Goal: Information Seeking & Learning: Understand process/instructions

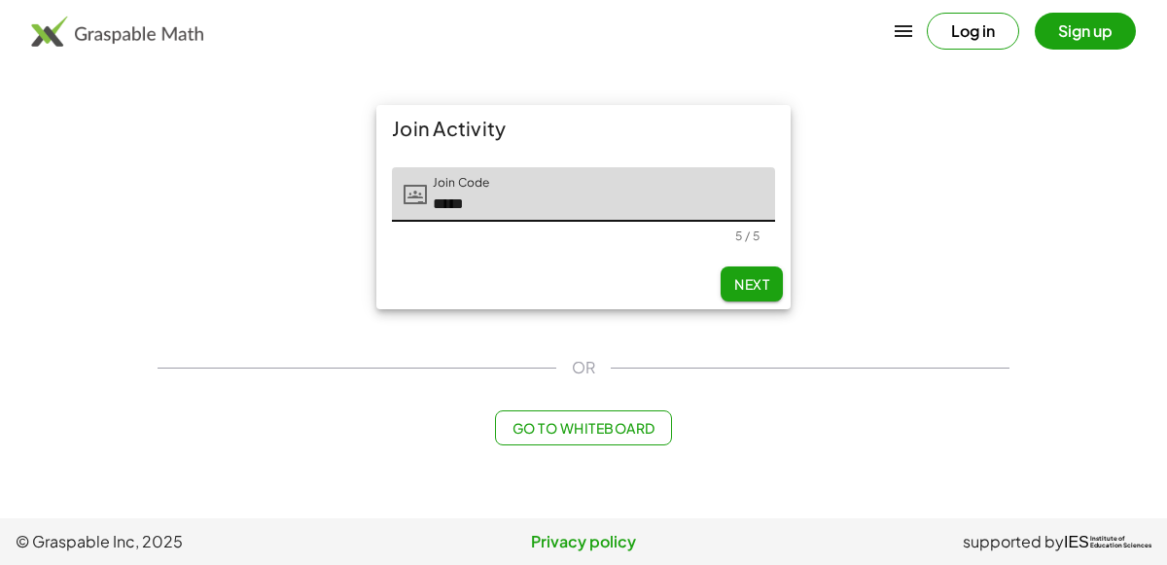
type input "*****"
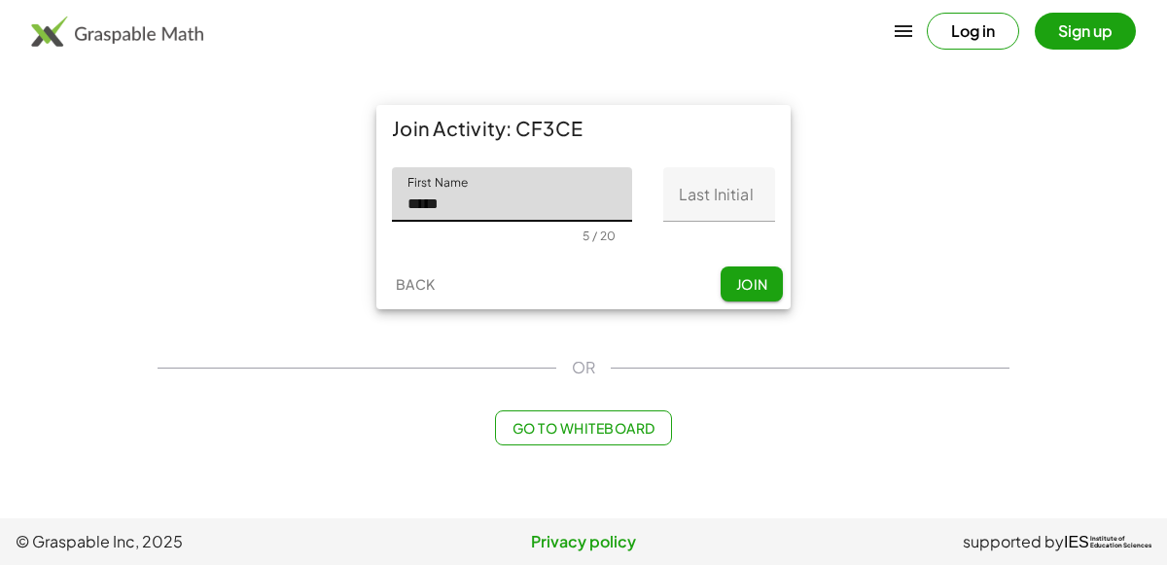
type input "*****"
click at [753, 180] on input "Last Initial" at bounding box center [719, 194] width 112 height 54
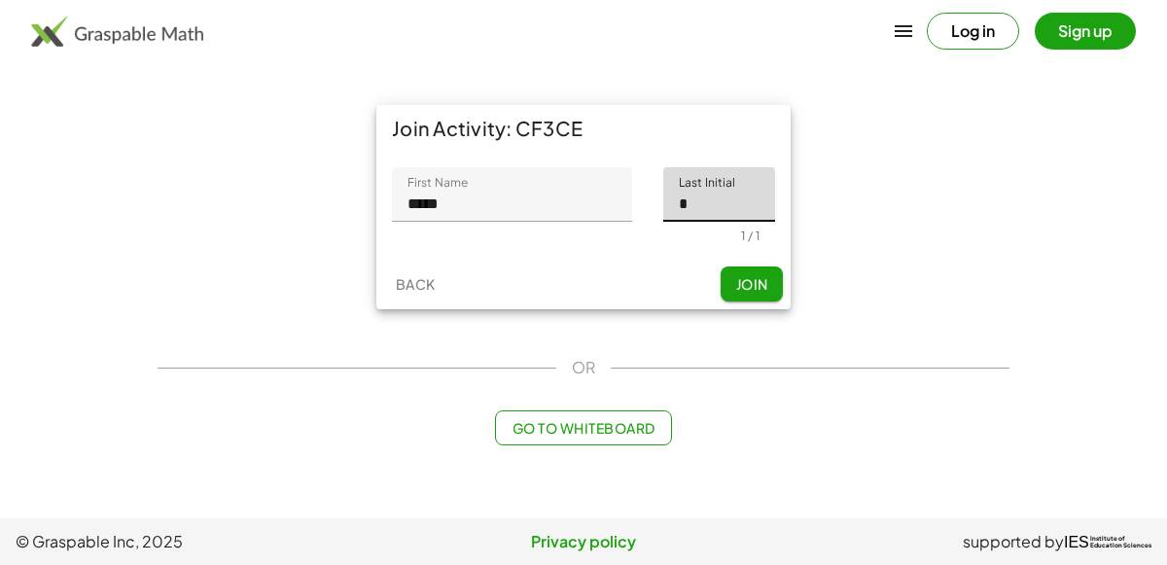
type input "*"
click at [756, 288] on span "Join" at bounding box center [751, 284] width 32 height 18
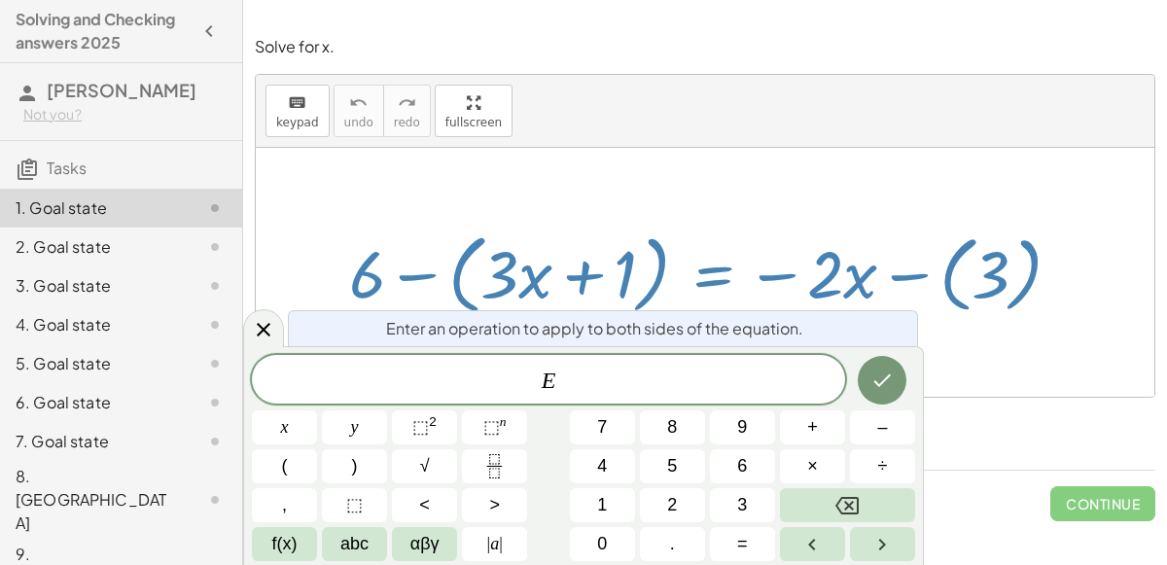
scroll to position [18, 0]
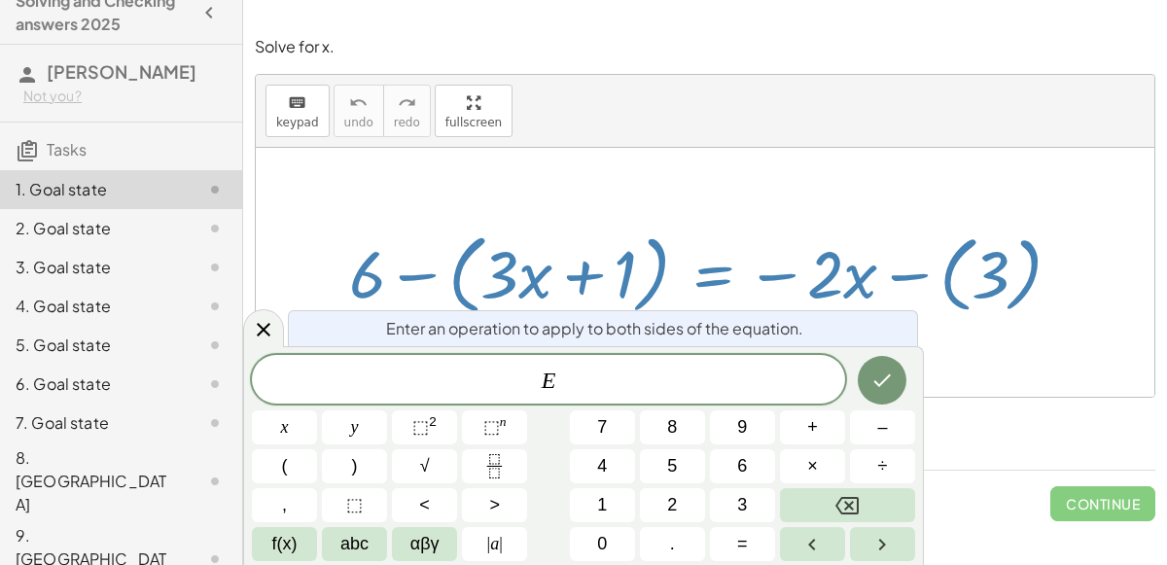
click at [94, 463] on div "8. [GEOGRAPHIC_DATA]" at bounding box center [94, 481] width 157 height 70
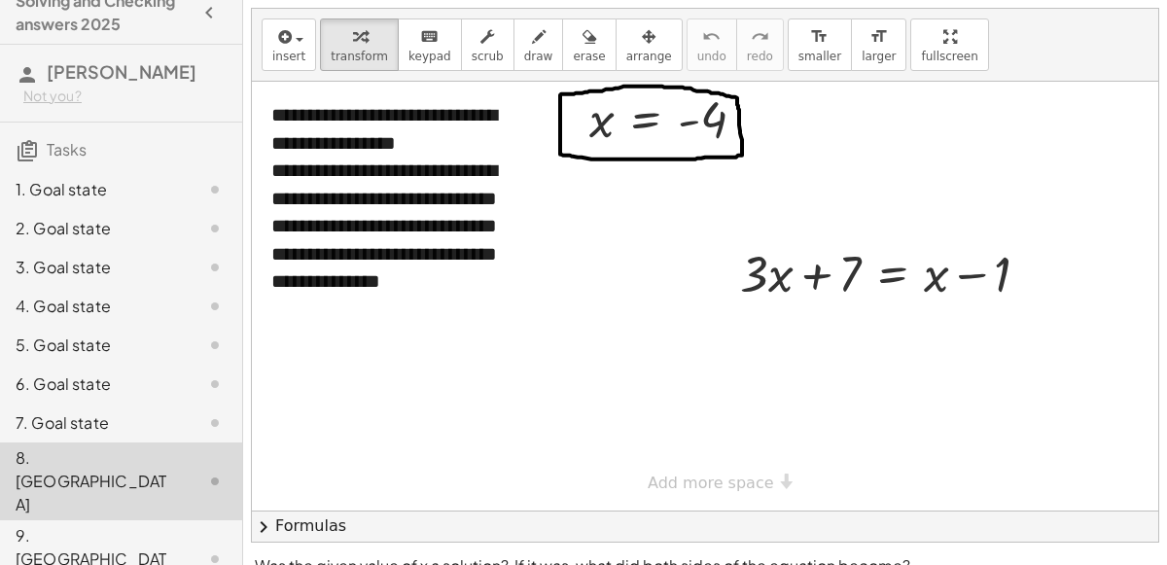
scroll to position [40, 0]
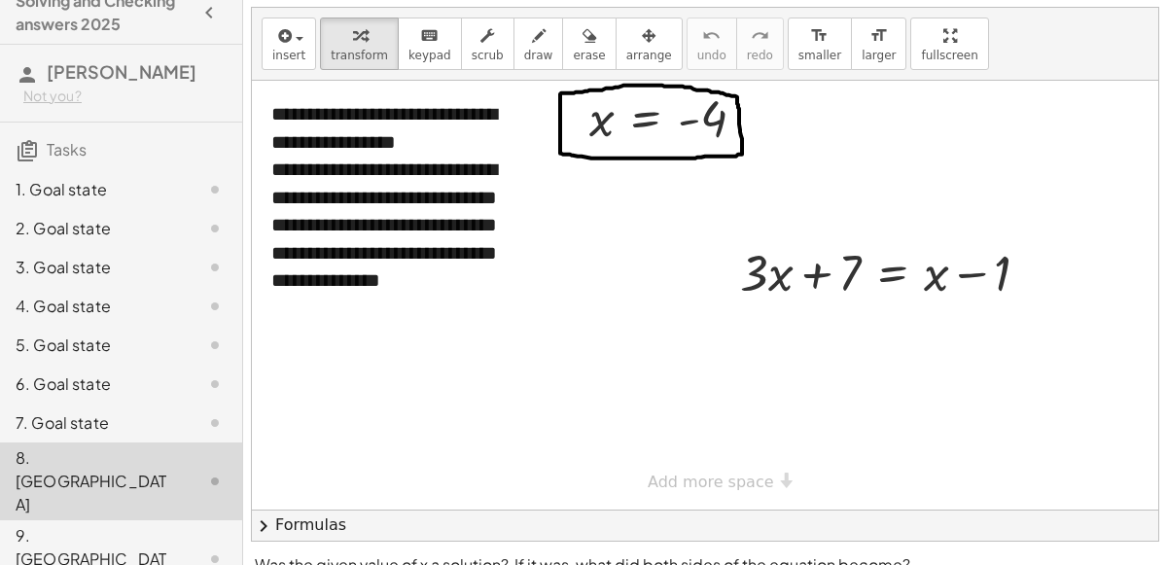
click at [76, 326] on div "3. Goal state" at bounding box center [121, 345] width 242 height 39
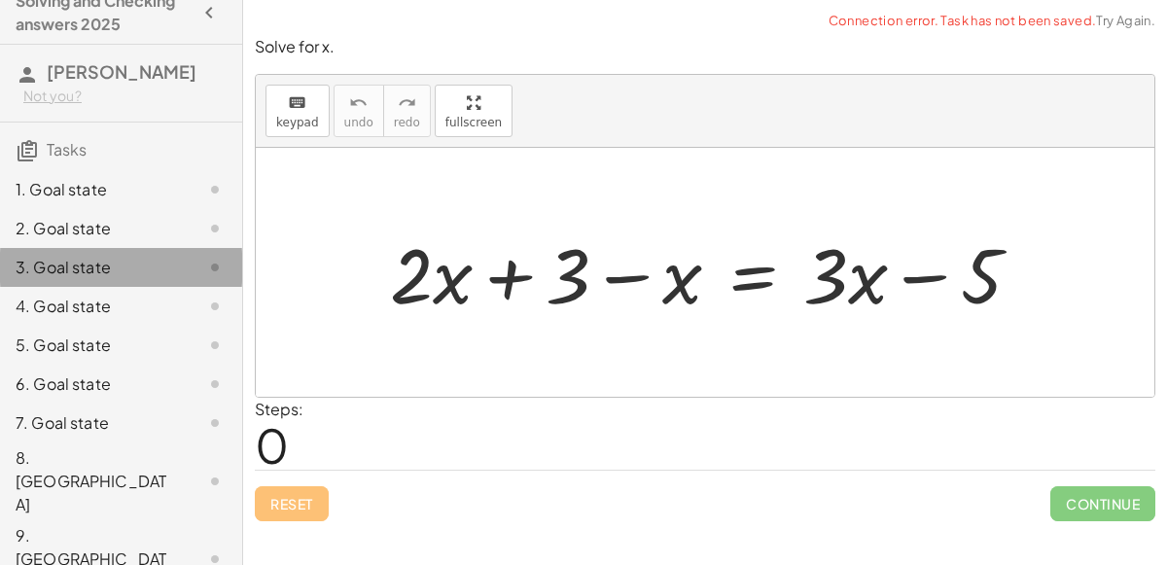
scroll to position [0, 0]
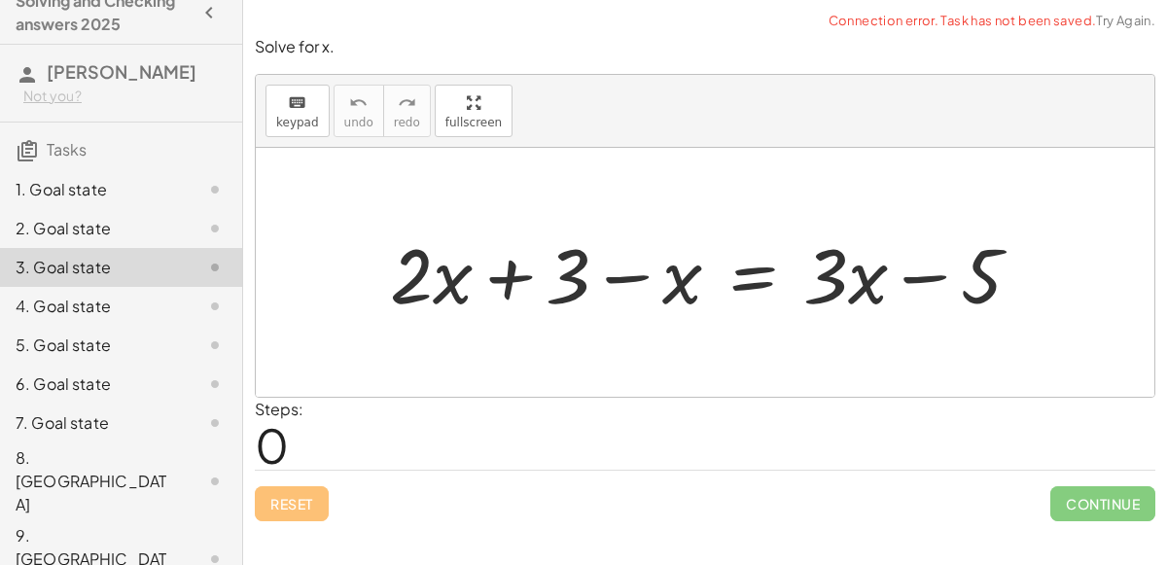
click at [82, 248] on div "1. Goal state" at bounding box center [121, 267] width 242 height 39
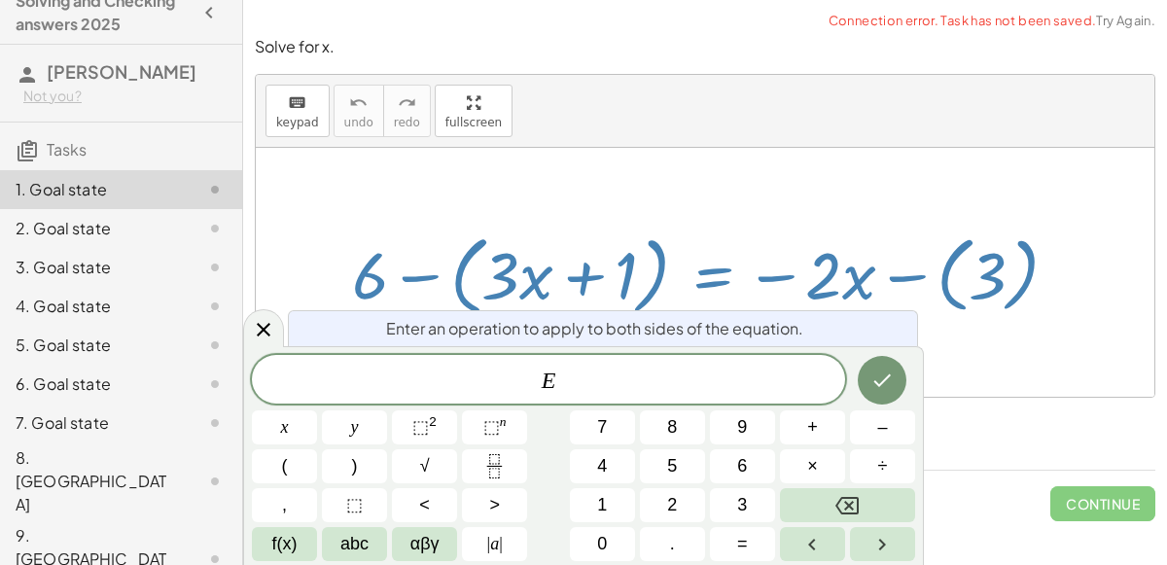
click at [713, 126] on div "keyboard keypad undo [PERSON_NAME] redo fullscreen" at bounding box center [705, 111] width 899 height 73
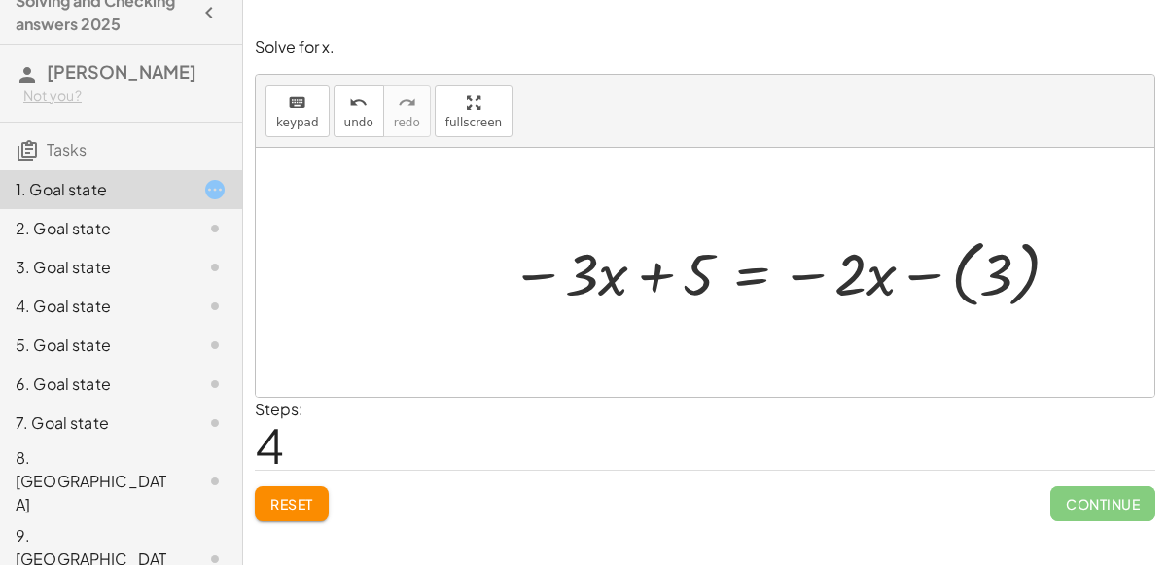
click at [301, 492] on button "Reset" at bounding box center [292, 503] width 74 height 35
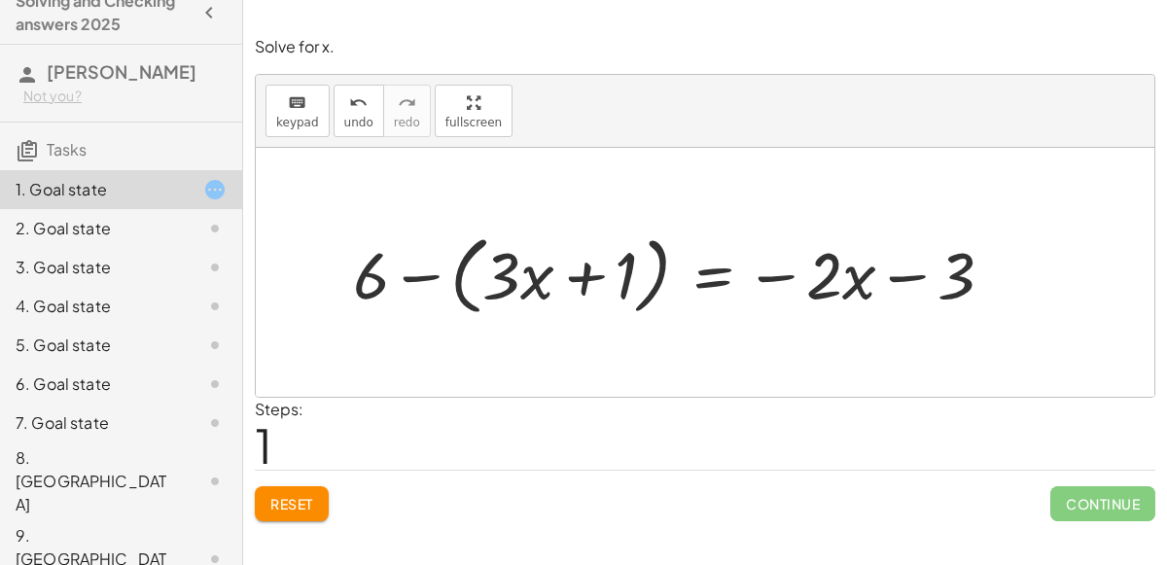
click at [268, 518] on button "Reset" at bounding box center [292, 503] width 74 height 35
click at [259, 504] on div "Reset Continue" at bounding box center [705, 496] width 901 height 52
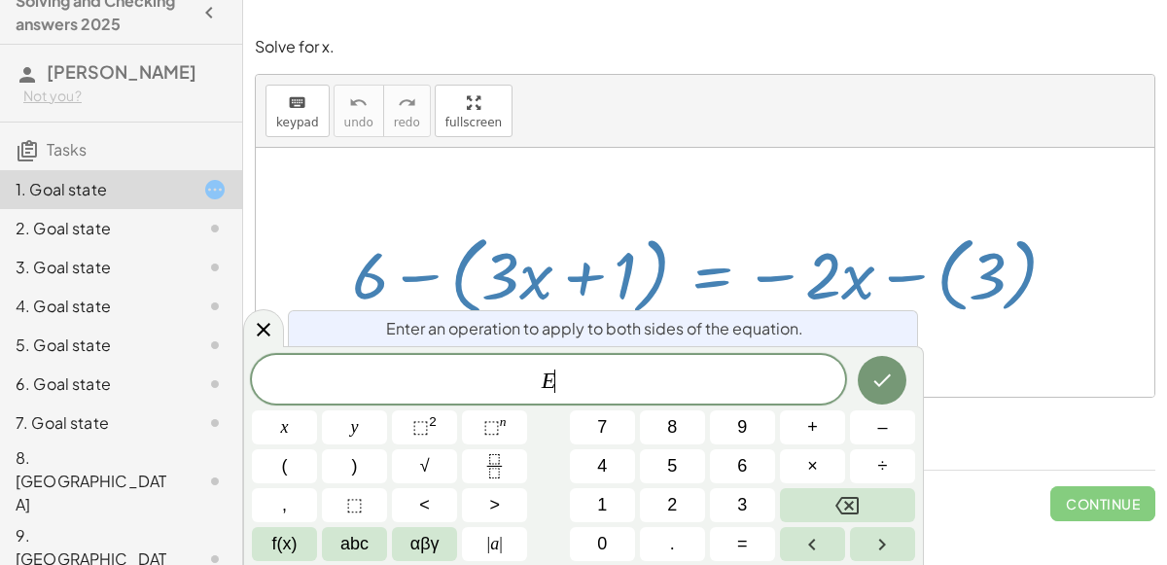
click at [871, 429] on button "–" at bounding box center [882, 427] width 65 height 34
click at [606, 463] on span "4" at bounding box center [602, 466] width 10 height 26
click at [896, 400] on button "Done" at bounding box center [882, 380] width 49 height 49
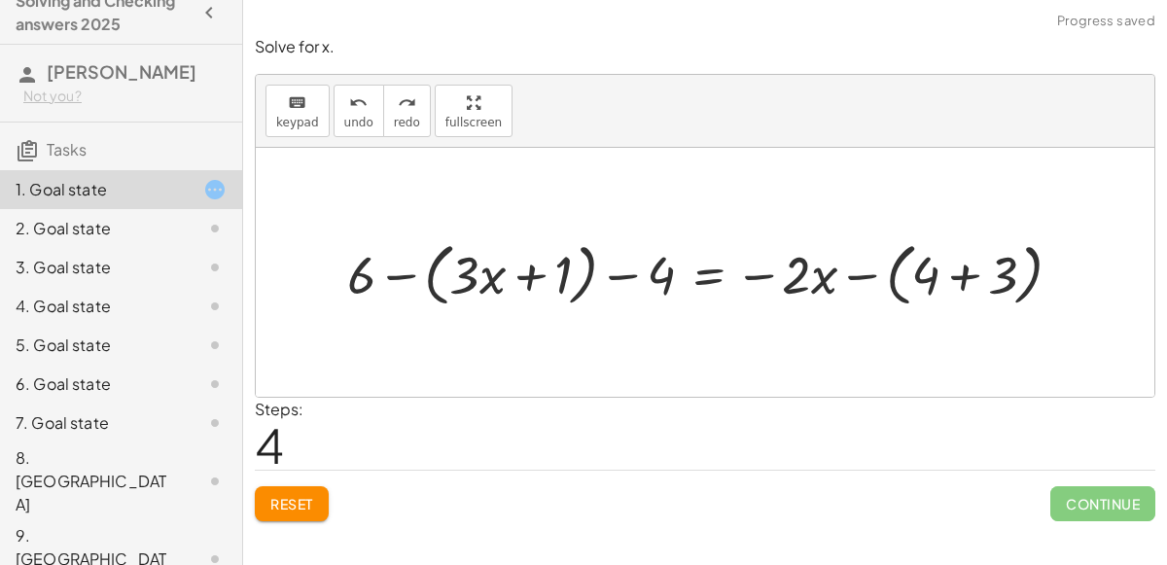
click at [286, 499] on span "Reset" at bounding box center [291, 504] width 43 height 18
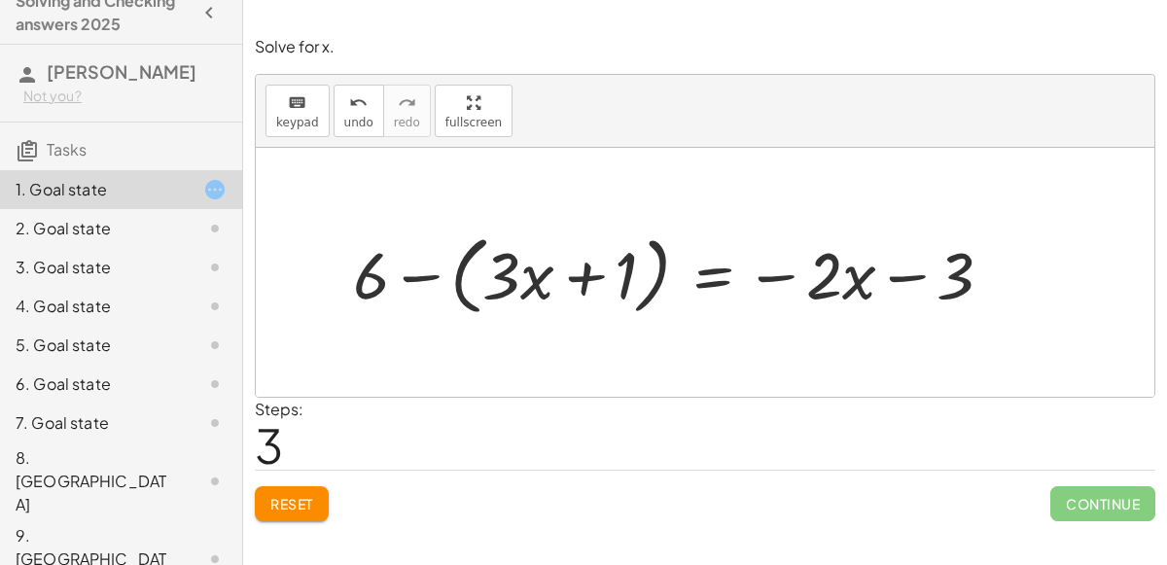
click at [317, 497] on button "Reset" at bounding box center [292, 503] width 74 height 35
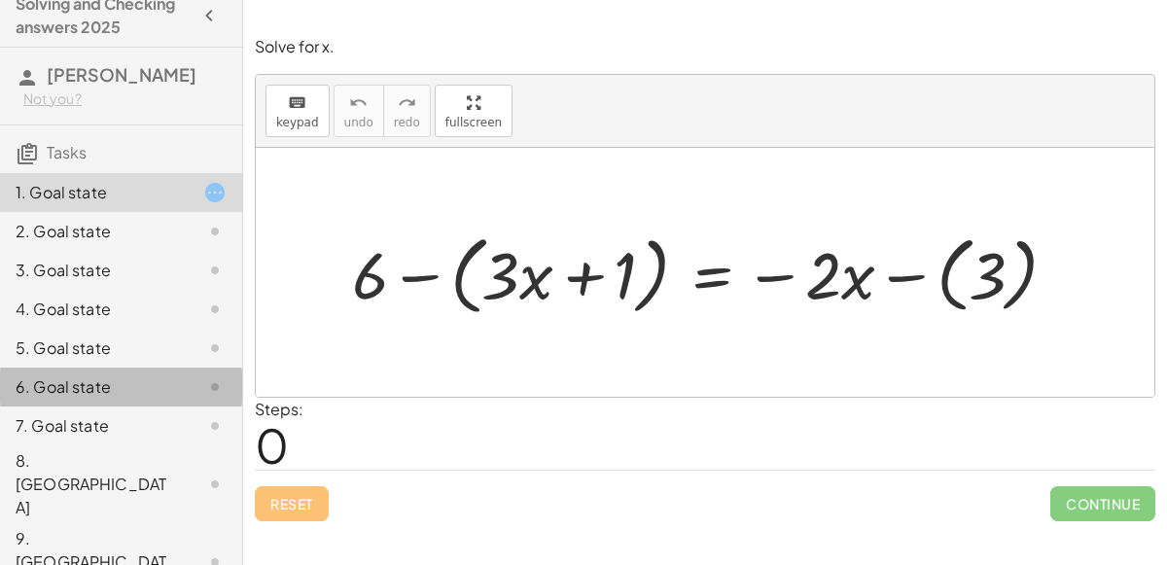
scroll to position [8, 0]
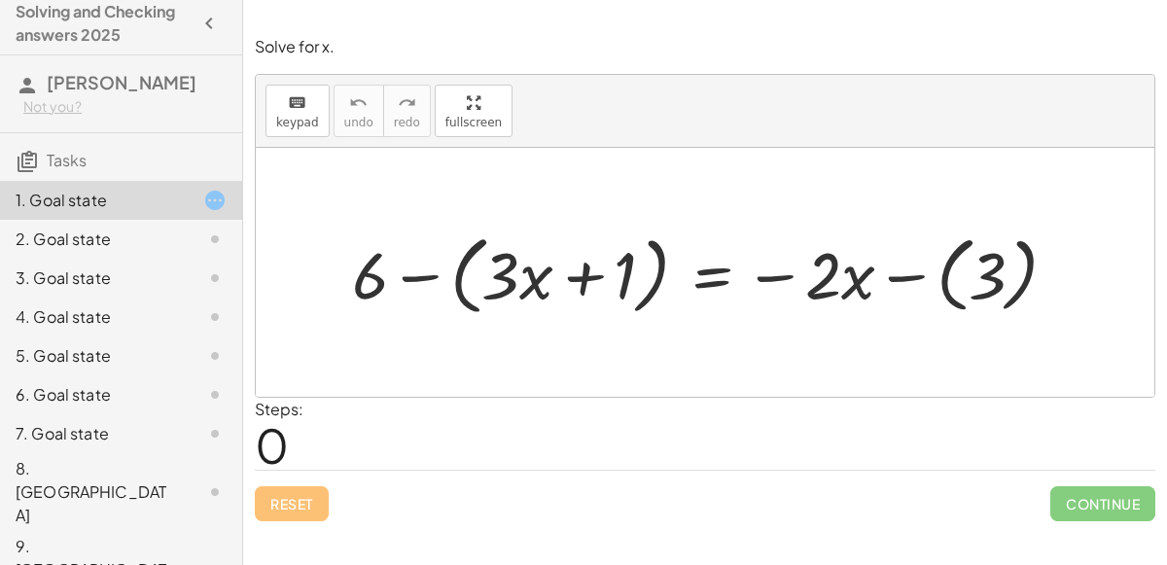
click at [699, 262] on div at bounding box center [712, 272] width 740 height 95
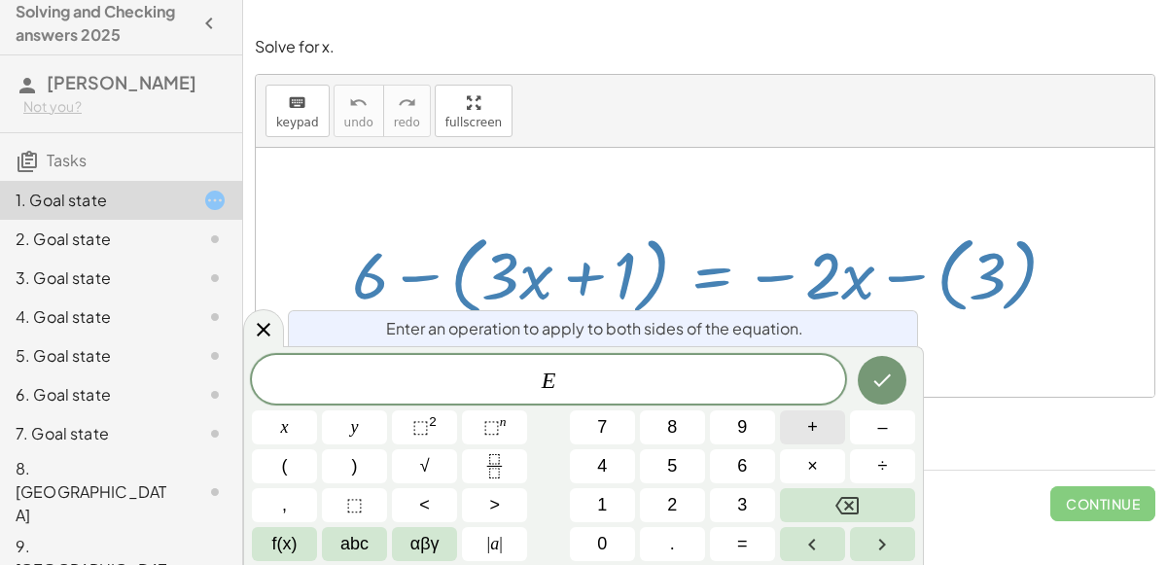
click at [814, 437] on span "+" at bounding box center [812, 427] width 11 height 26
click at [741, 470] on span "6" at bounding box center [742, 466] width 10 height 26
click at [885, 385] on icon "Done" at bounding box center [881, 380] width 23 height 23
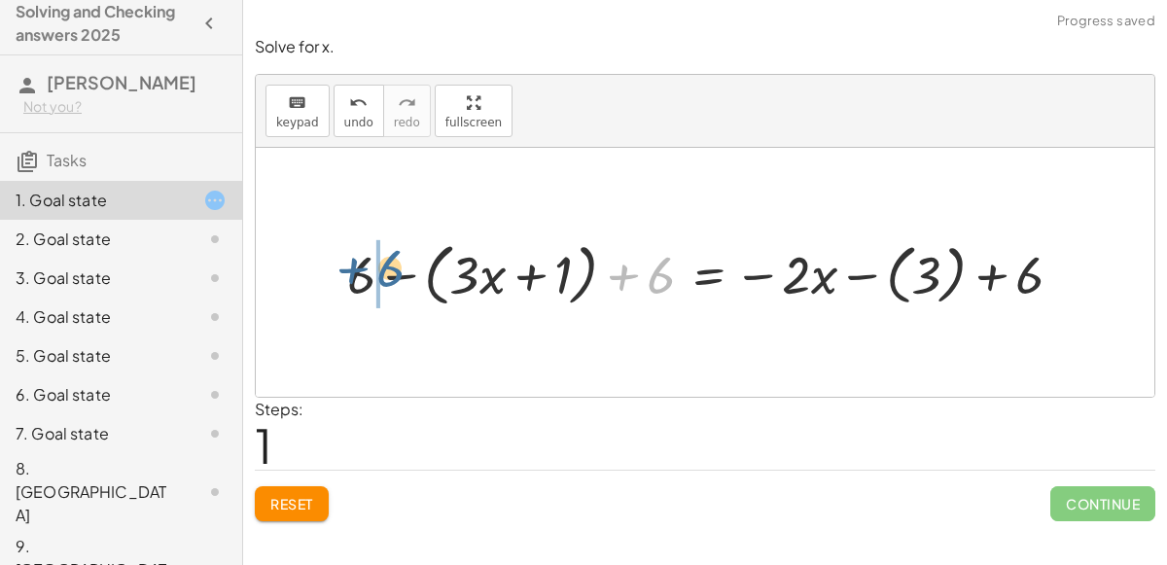
drag, startPoint x: 647, startPoint y: 279, endPoint x: 375, endPoint y: 272, distance: 271.4
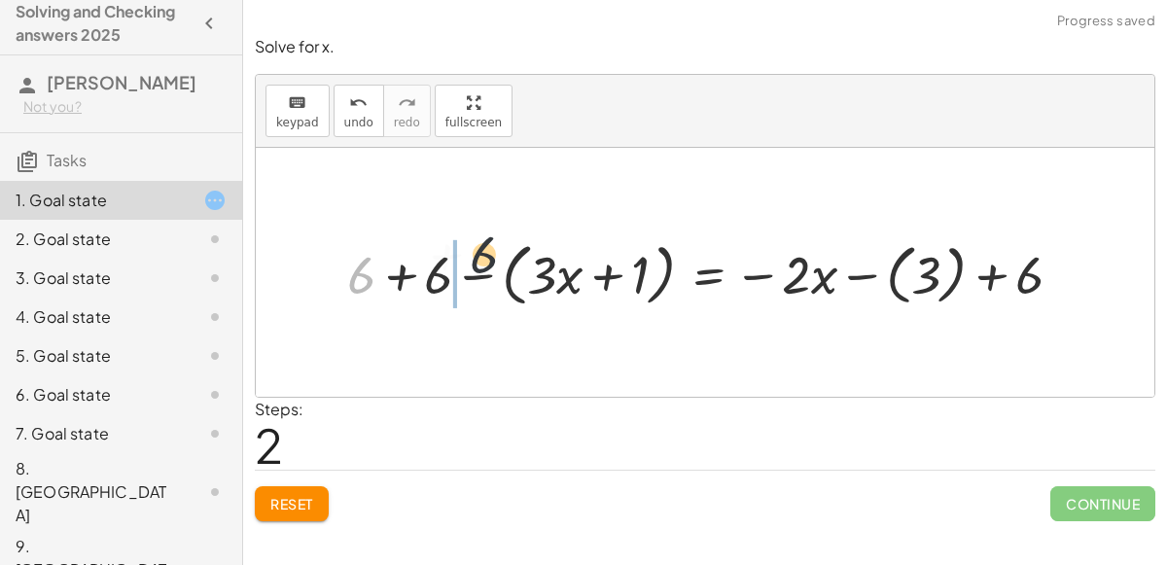
drag, startPoint x: 366, startPoint y: 270, endPoint x: 492, endPoint y: 249, distance: 128.2
click at [291, 500] on span "Reset" at bounding box center [291, 504] width 43 height 18
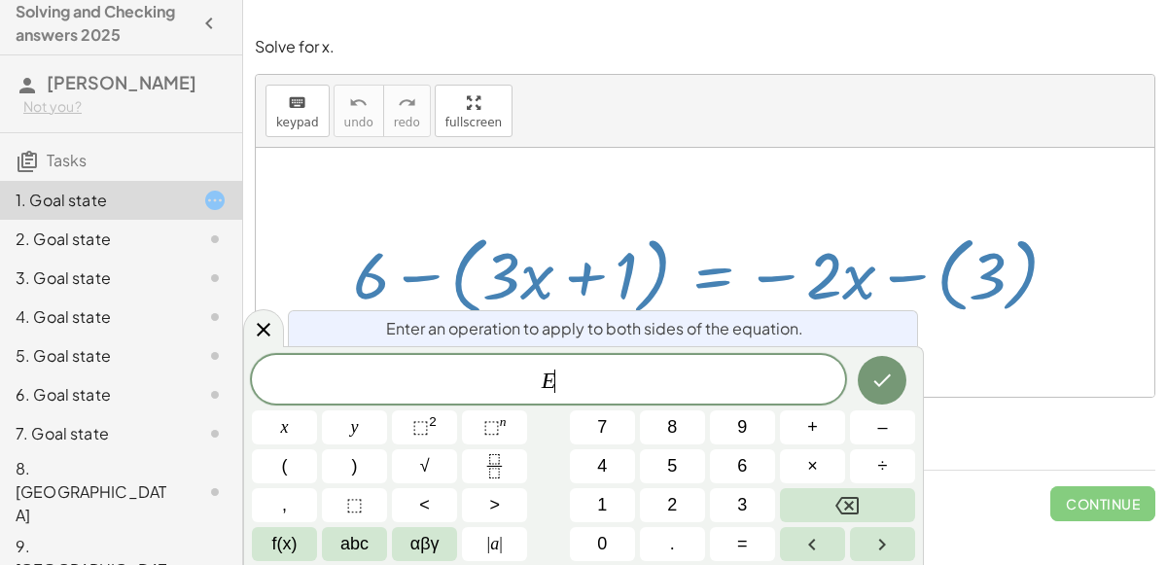
click at [871, 429] on button "–" at bounding box center [882, 427] width 65 height 34
click at [869, 501] on button "Backspace" at bounding box center [847, 505] width 135 height 34
click at [870, 496] on button "Backspace" at bounding box center [847, 505] width 135 height 34
click at [870, 497] on button "Backspace" at bounding box center [847, 505] width 135 height 34
click at [871, 495] on button "Backspace" at bounding box center [847, 505] width 135 height 34
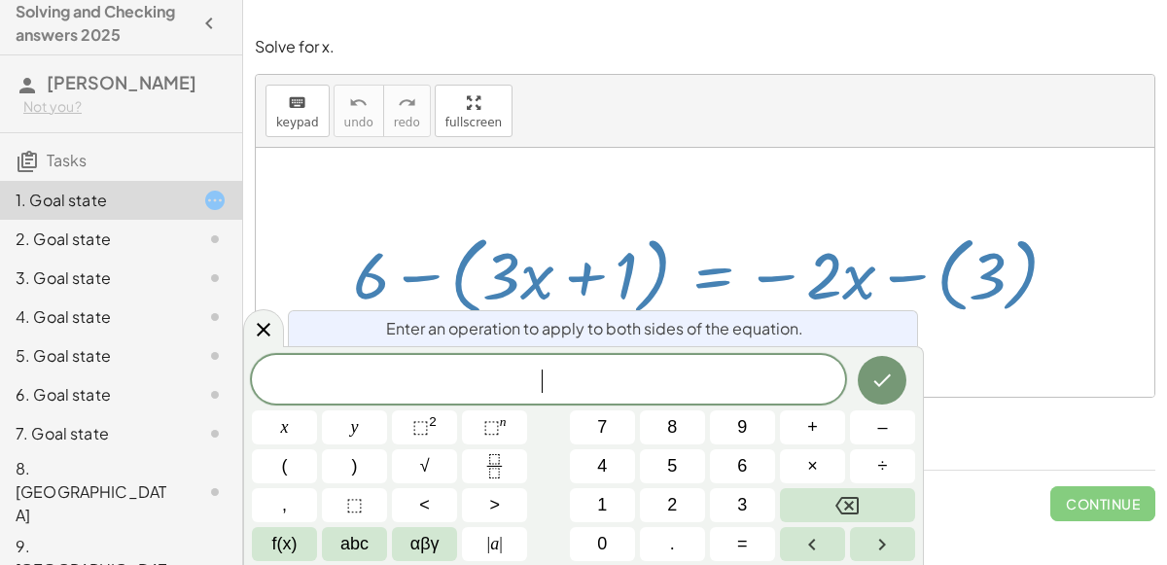
click at [871, 493] on button "Backspace" at bounding box center [847, 505] width 135 height 34
click at [872, 494] on button "Backspace" at bounding box center [847, 505] width 135 height 34
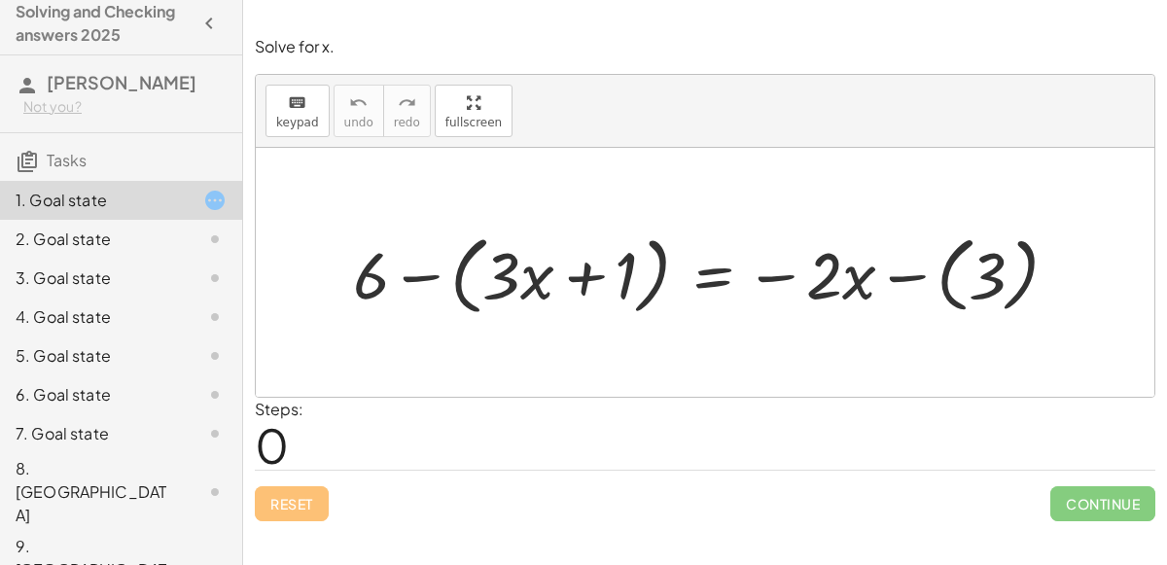
click at [707, 279] on div at bounding box center [713, 272] width 740 height 95
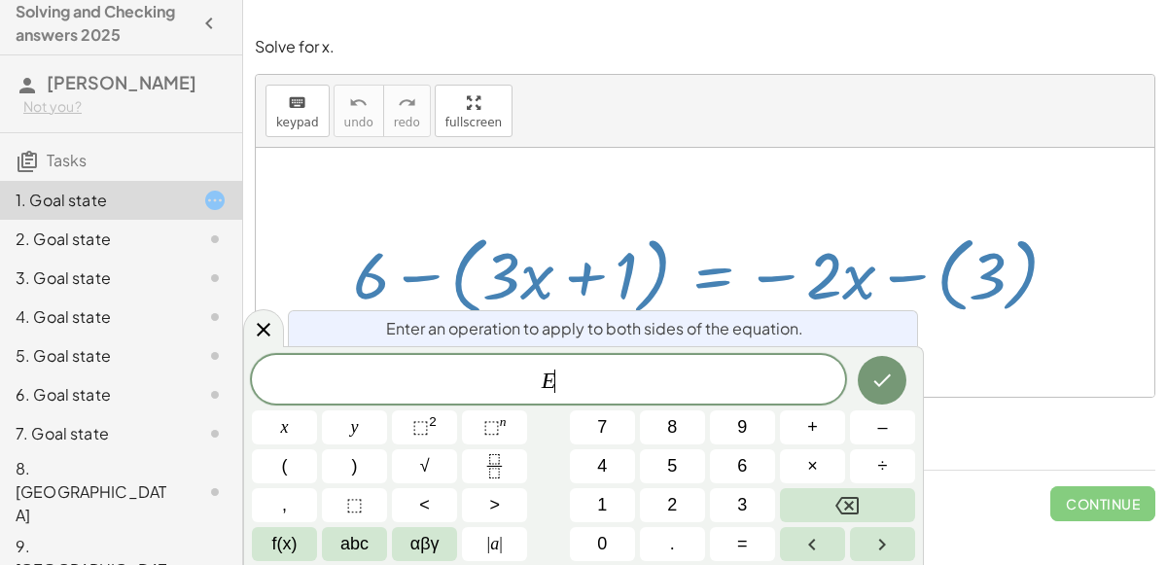
click at [697, 188] on div at bounding box center [705, 272] width 899 height 249
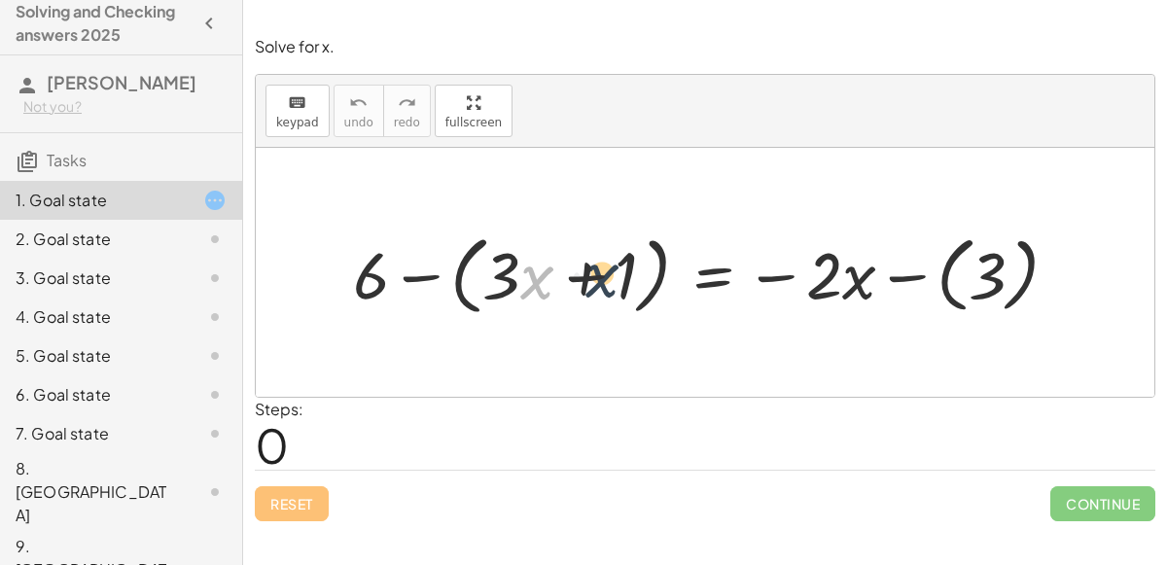
drag, startPoint x: 522, startPoint y: 263, endPoint x: 588, endPoint y: 260, distance: 66.2
click at [588, 260] on div at bounding box center [713, 272] width 740 height 95
click at [704, 277] on div at bounding box center [713, 272] width 740 height 95
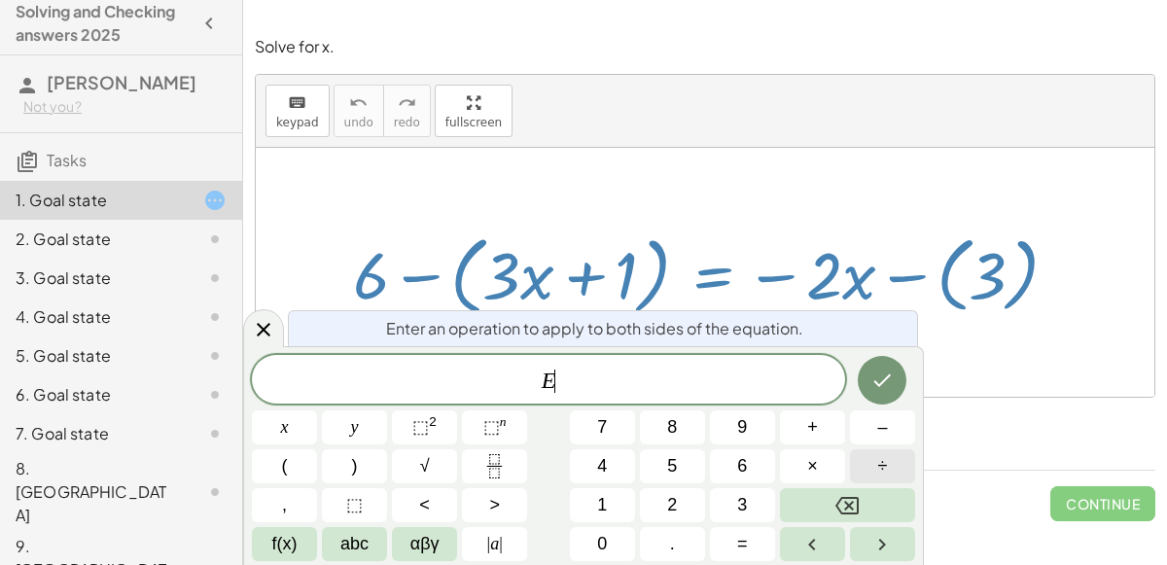
click at [882, 467] on span "÷" at bounding box center [883, 466] width 10 height 26
click at [661, 499] on button "2" at bounding box center [672, 505] width 65 height 34
click at [875, 382] on icon "Done" at bounding box center [883, 380] width 18 height 13
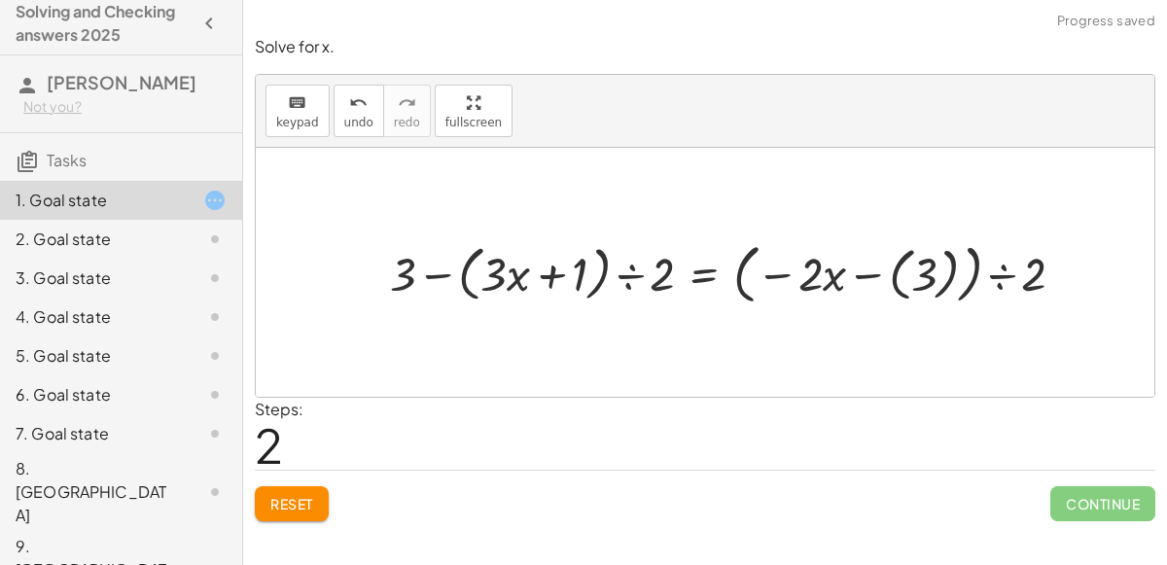
click at [304, 502] on span "Reset" at bounding box center [291, 504] width 43 height 18
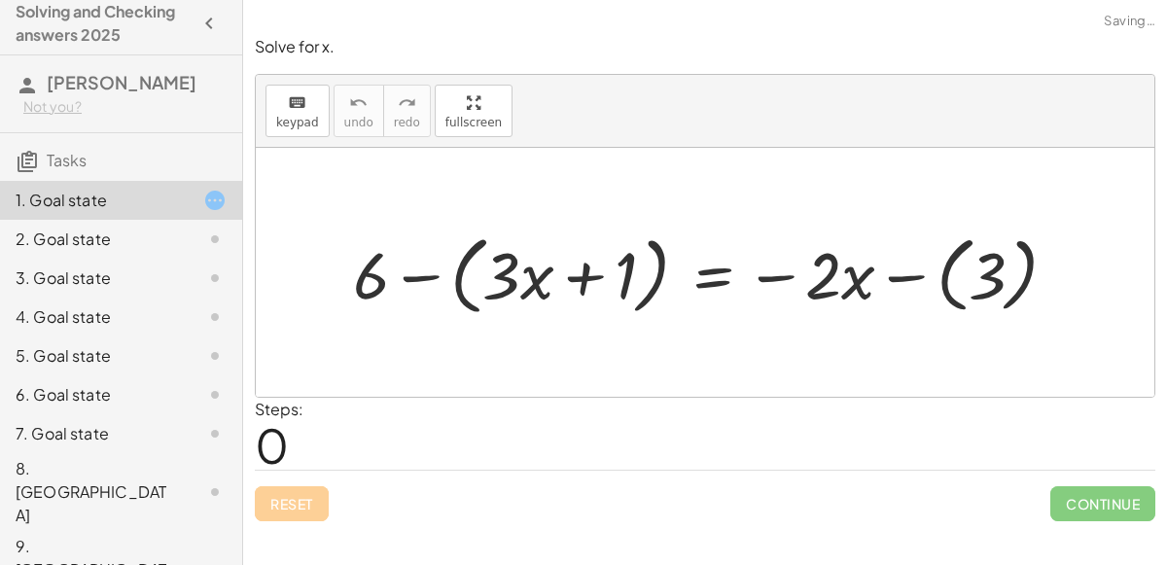
click at [300, 504] on div "Reset Continue" at bounding box center [705, 496] width 901 height 52
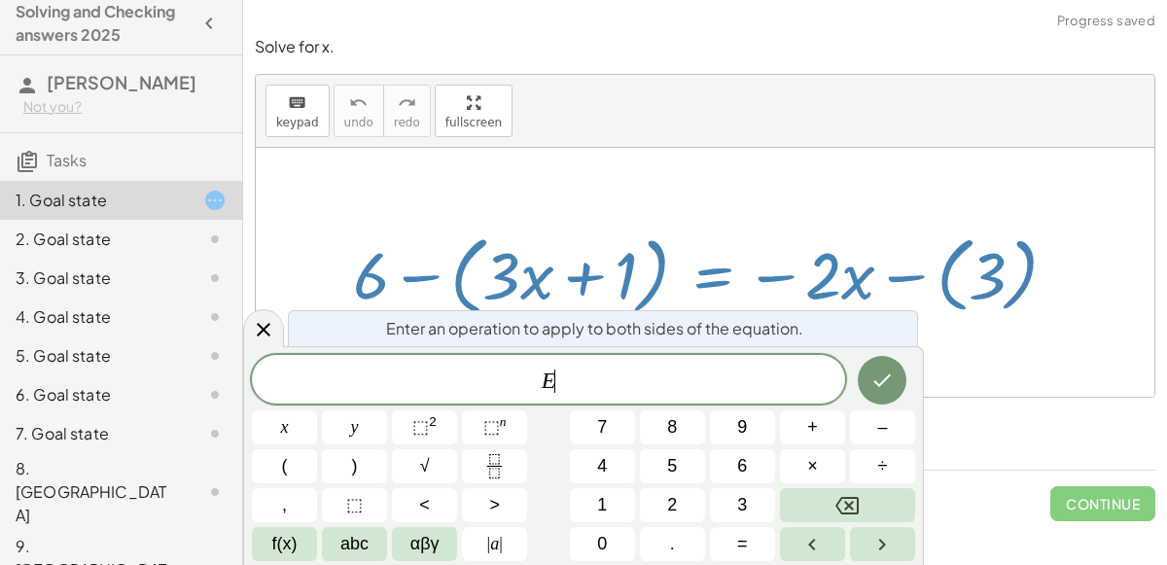
click at [887, 472] on span "÷" at bounding box center [883, 466] width 10 height 26
click at [754, 516] on button "3" at bounding box center [742, 505] width 65 height 34
click at [895, 389] on button "Done" at bounding box center [882, 380] width 49 height 49
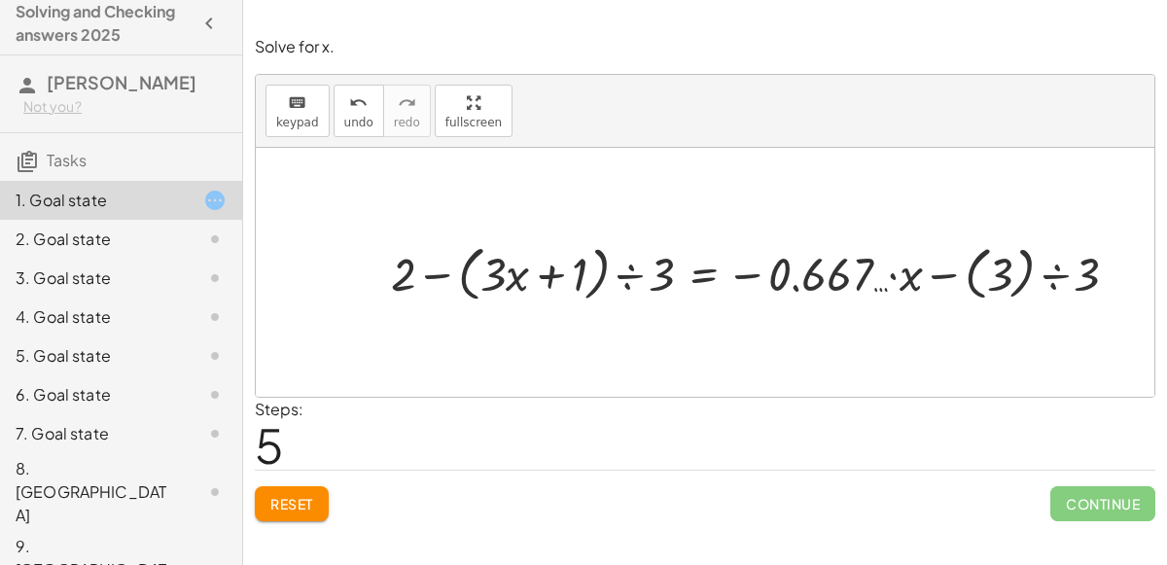
click at [307, 489] on button "Reset" at bounding box center [292, 503] width 74 height 35
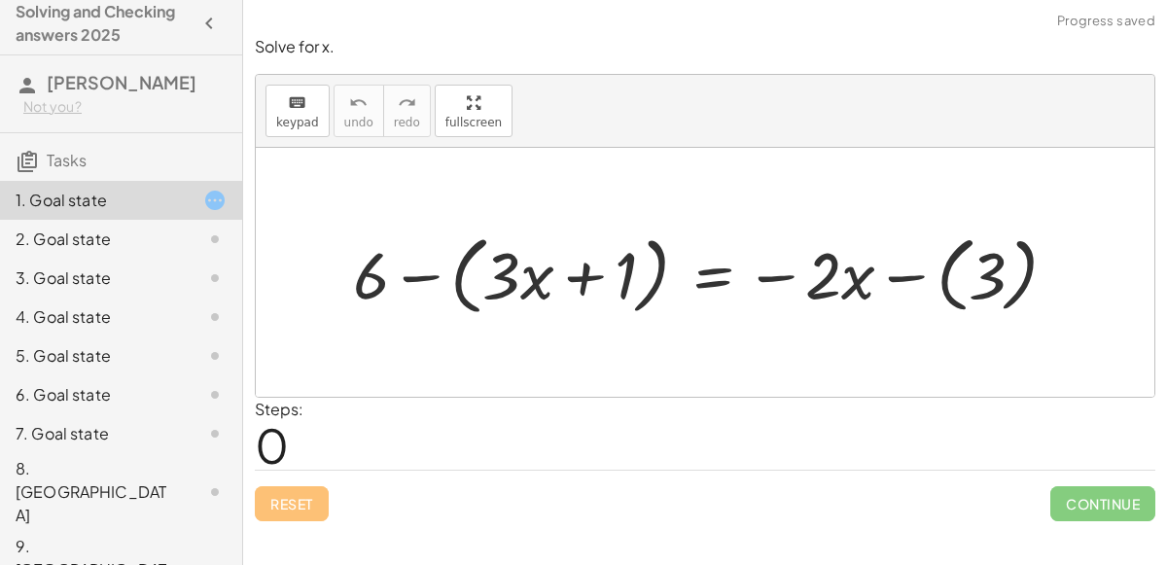
click at [300, 518] on div "Reset Continue" at bounding box center [705, 496] width 901 height 52
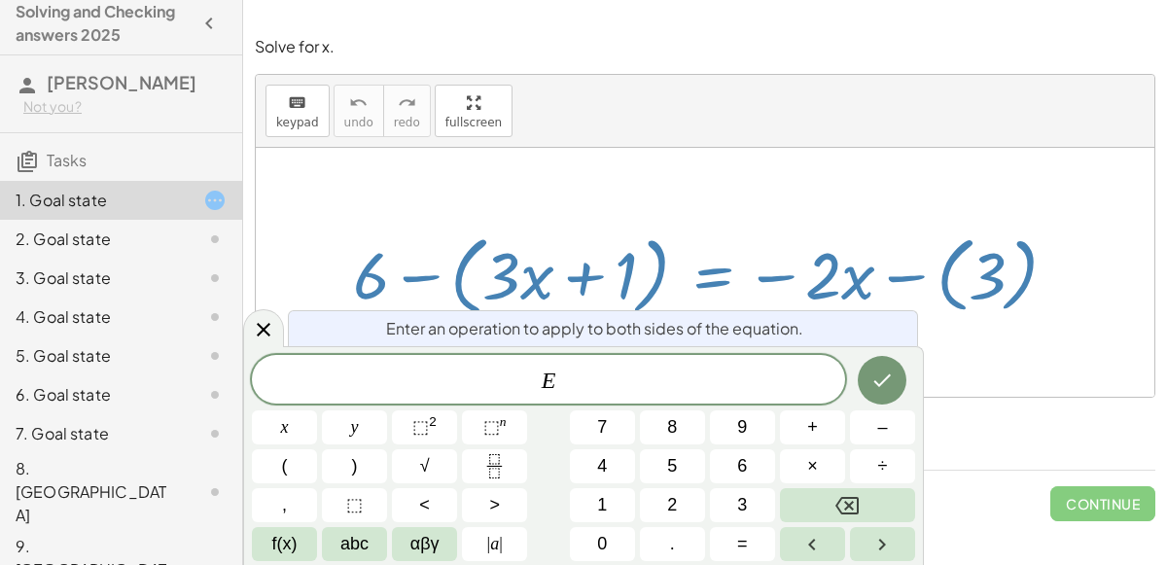
click at [884, 470] on span "÷" at bounding box center [883, 466] width 10 height 26
click at [739, 521] on button "3" at bounding box center [742, 505] width 65 height 34
click at [884, 389] on icon "Done" at bounding box center [881, 380] width 23 height 23
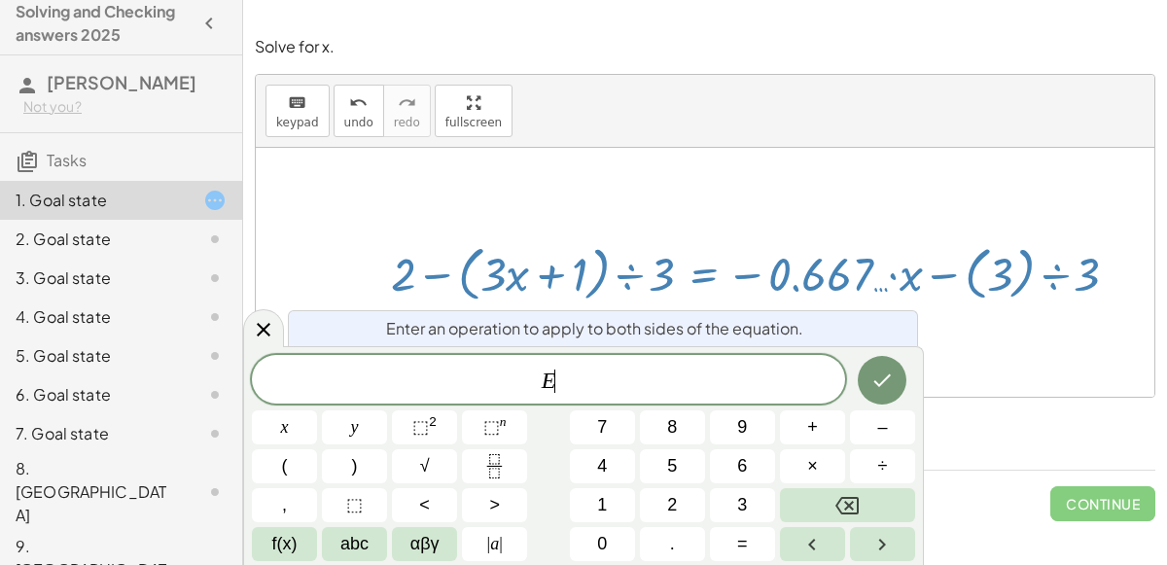
click at [882, 466] on span "÷" at bounding box center [883, 466] width 10 height 26
click at [738, 508] on span "3" at bounding box center [742, 505] width 10 height 26
click at [889, 383] on icon "Done" at bounding box center [881, 380] width 23 height 23
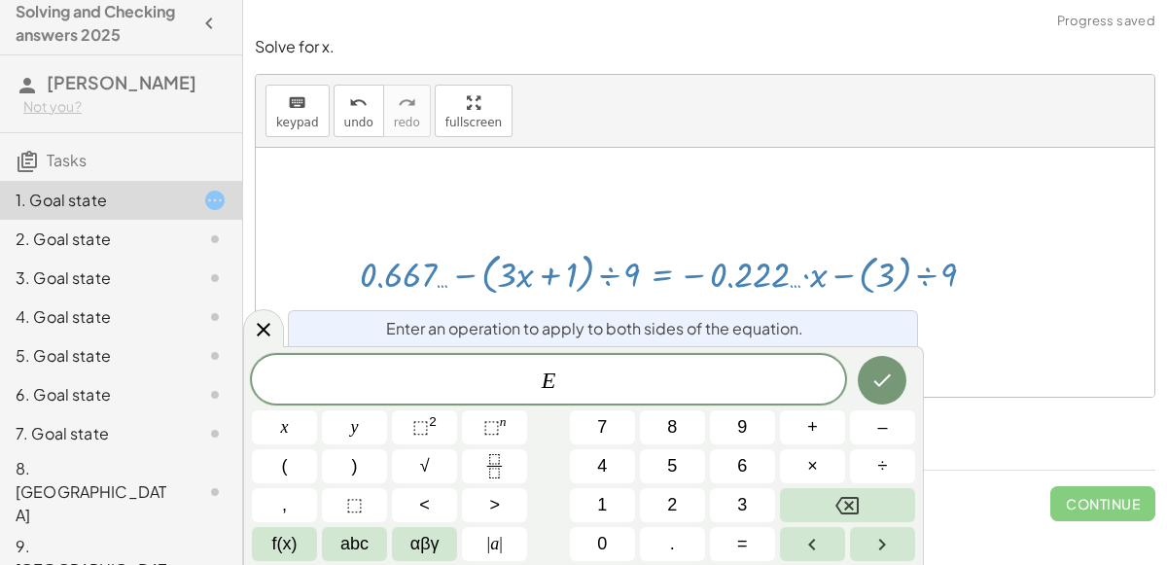
click at [882, 469] on span "÷" at bounding box center [883, 466] width 10 height 26
click at [754, 521] on button "3" at bounding box center [742, 505] width 65 height 34
click at [892, 377] on icon "Done" at bounding box center [881, 380] width 23 height 23
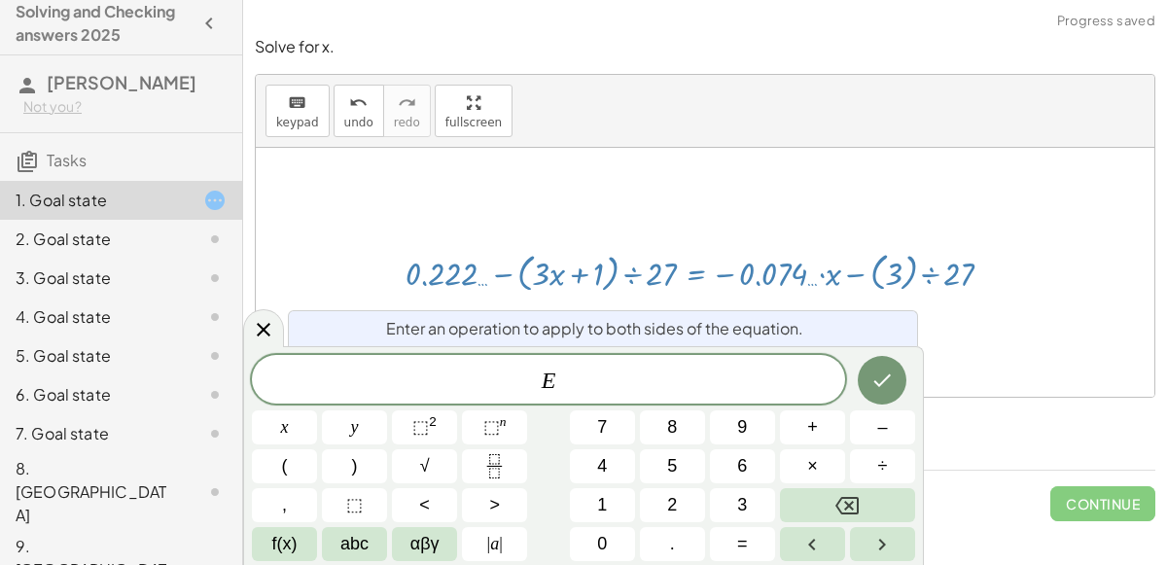
click at [880, 476] on span "÷" at bounding box center [883, 466] width 10 height 26
click at [759, 527] on button "=" at bounding box center [742, 544] width 65 height 34
click at [862, 385] on button "Done" at bounding box center [882, 380] width 49 height 49
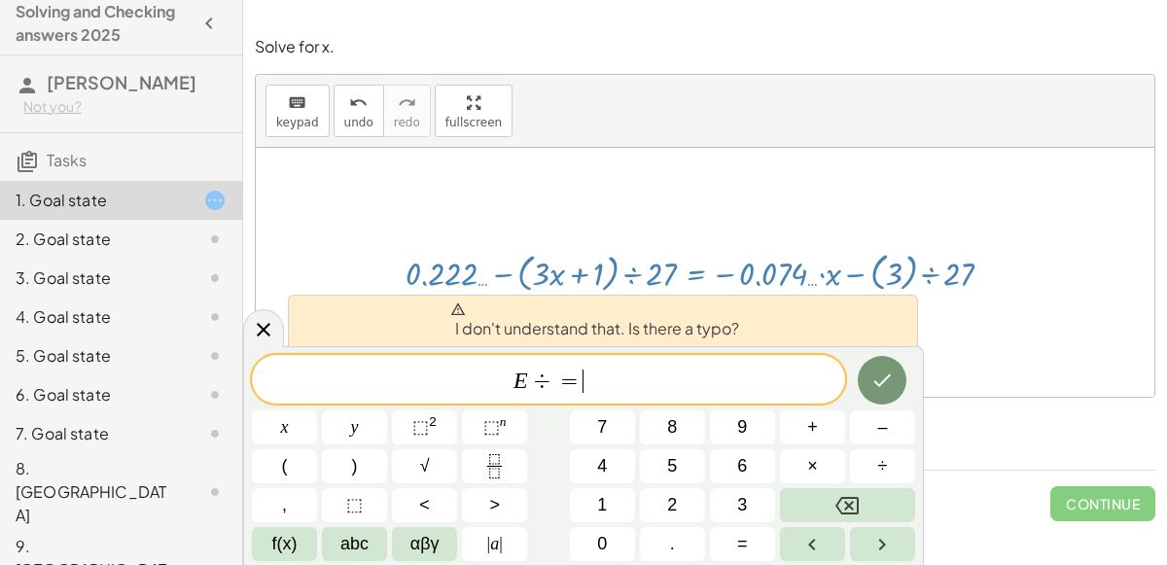
click at [862, 504] on button "Backspace" at bounding box center [847, 505] width 135 height 34
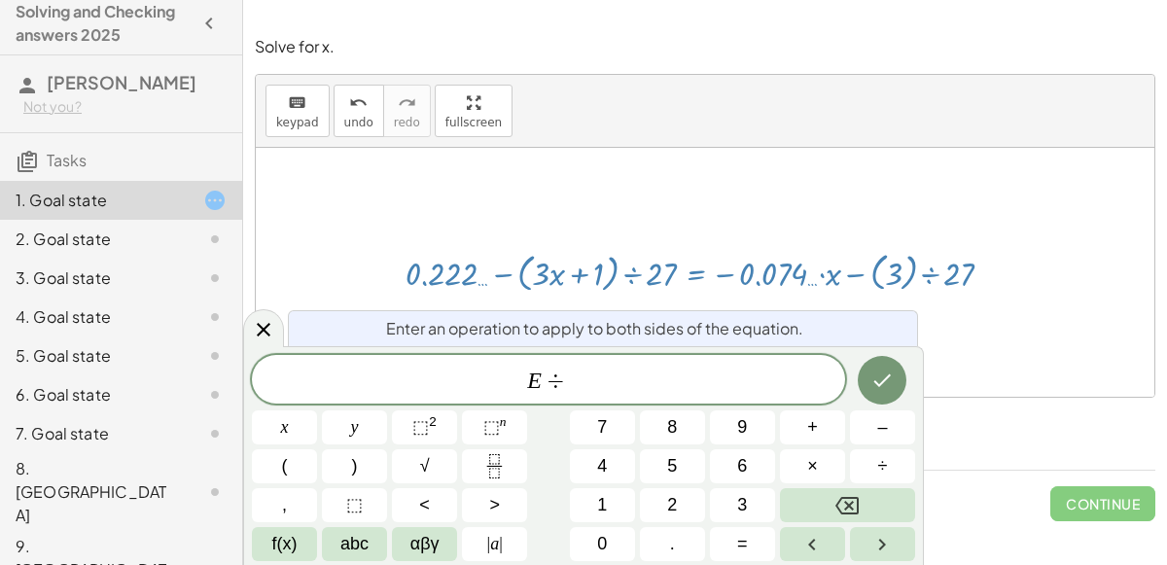
click at [742, 505] on span "3" at bounding box center [742, 505] width 10 height 26
click at [874, 389] on icon "Done" at bounding box center [881, 380] width 23 height 23
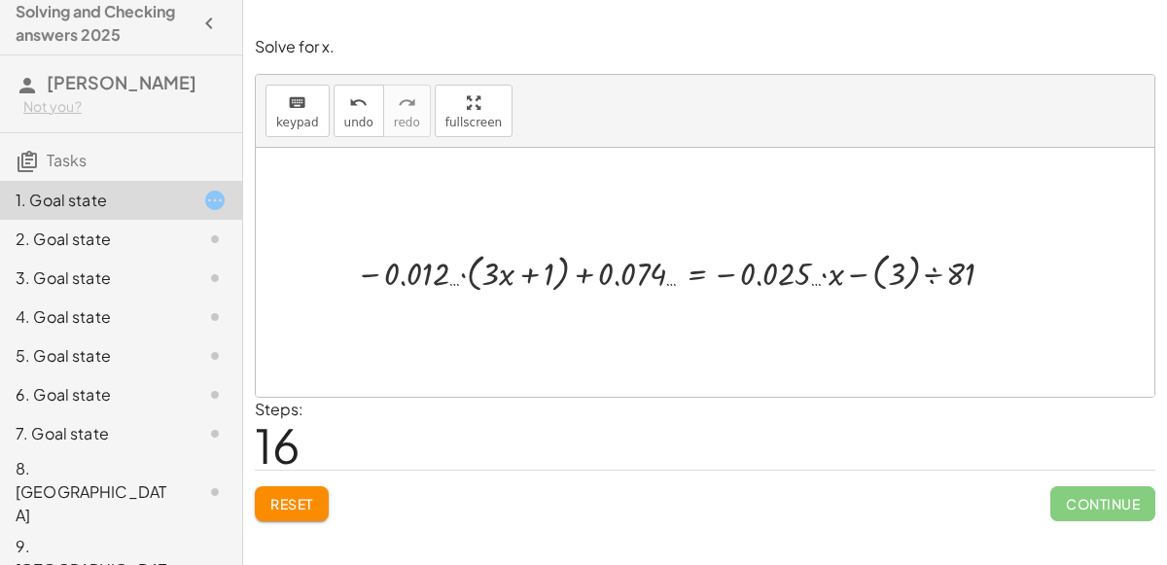
click at [285, 495] on span "Reset" at bounding box center [291, 504] width 43 height 18
click at [287, 506] on div "Reset Continue" at bounding box center [705, 496] width 901 height 52
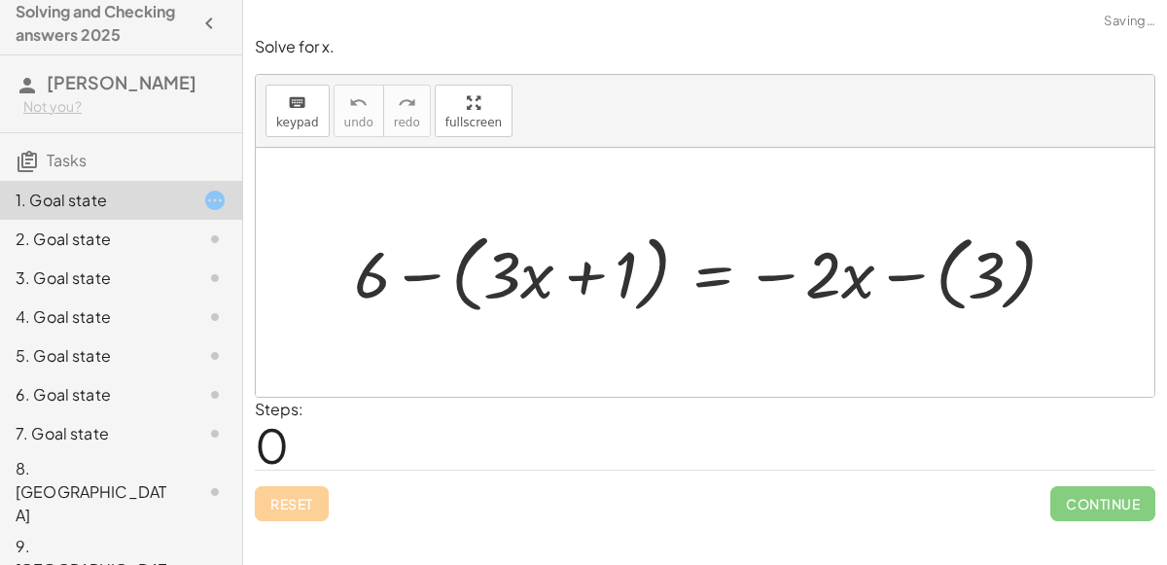
click at [292, 504] on div "Reset Continue" at bounding box center [705, 496] width 901 height 52
click at [298, 507] on div "Reset Continue" at bounding box center [705, 496] width 901 height 52
click at [312, 510] on div "Reset Continue" at bounding box center [705, 496] width 901 height 52
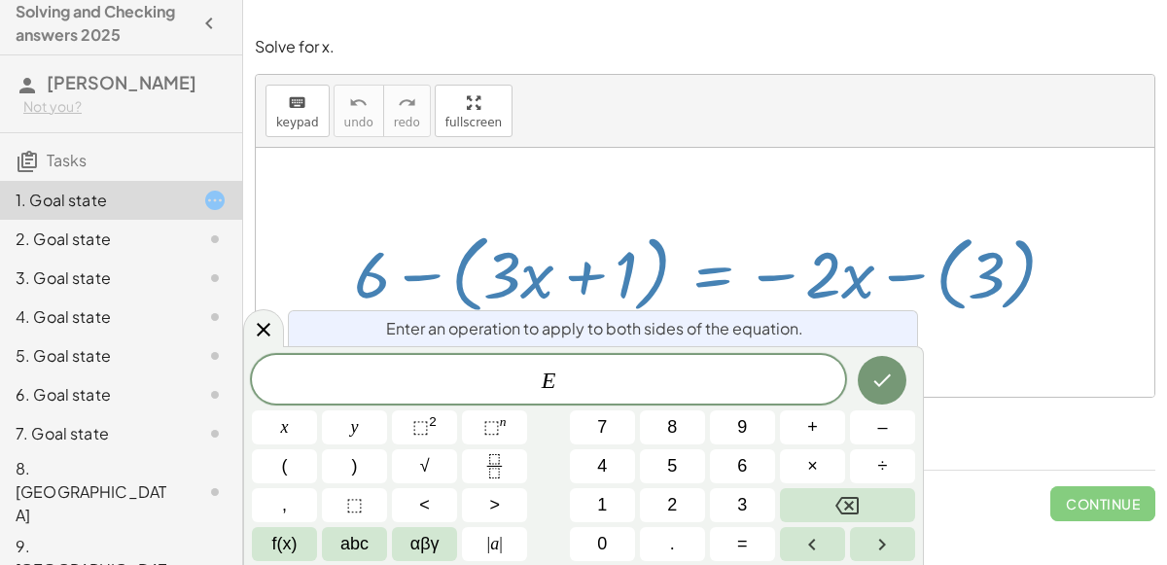
click at [814, 432] on span "+" at bounding box center [812, 427] width 11 height 26
click at [845, 488] on button "Backspace" at bounding box center [847, 505] width 135 height 34
click at [841, 494] on icon "Backspace" at bounding box center [846, 505] width 23 height 23
click at [843, 494] on icon "Backspace" at bounding box center [846, 505] width 23 height 23
click at [699, 162] on div at bounding box center [705, 272] width 899 height 249
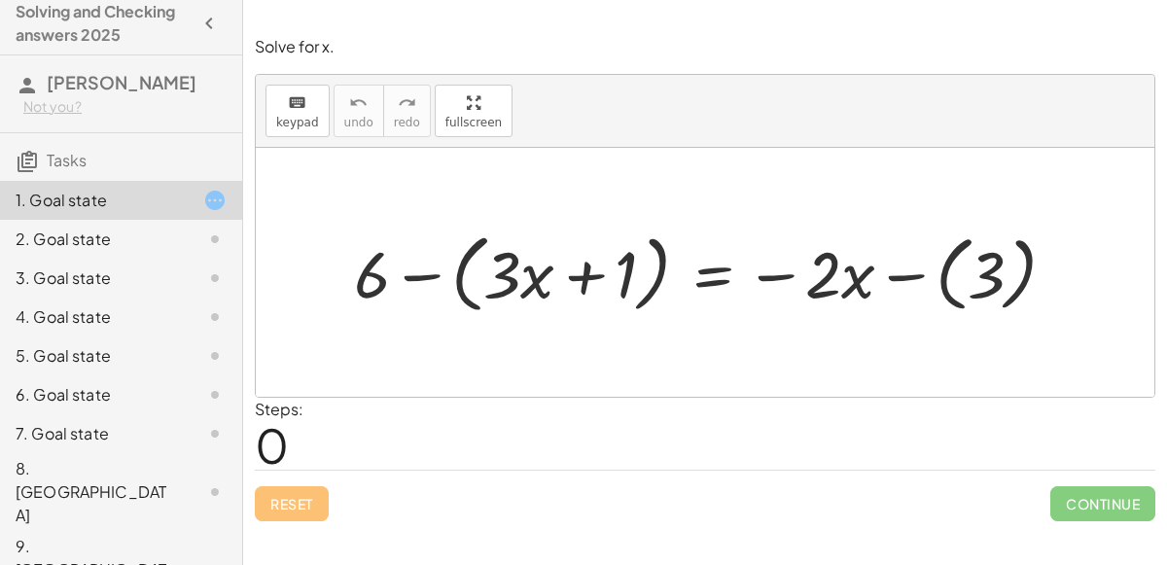
click at [718, 261] on div at bounding box center [712, 272] width 737 height 95
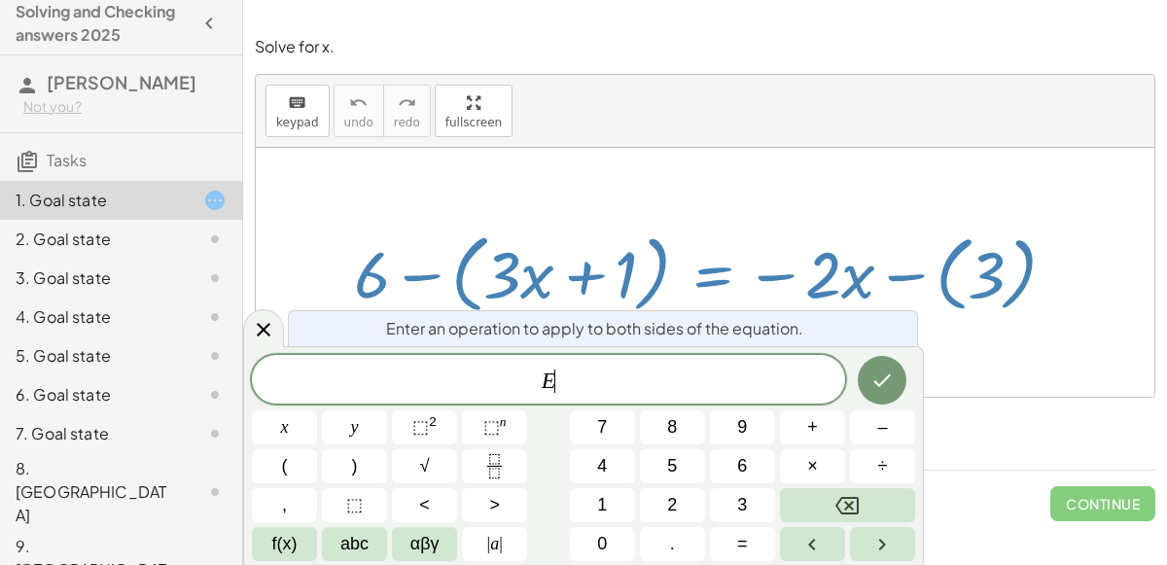
click at [721, 270] on div at bounding box center [712, 272] width 737 height 95
click at [750, 245] on div at bounding box center [712, 272] width 737 height 95
click at [266, 328] on icon at bounding box center [263, 329] width 23 height 23
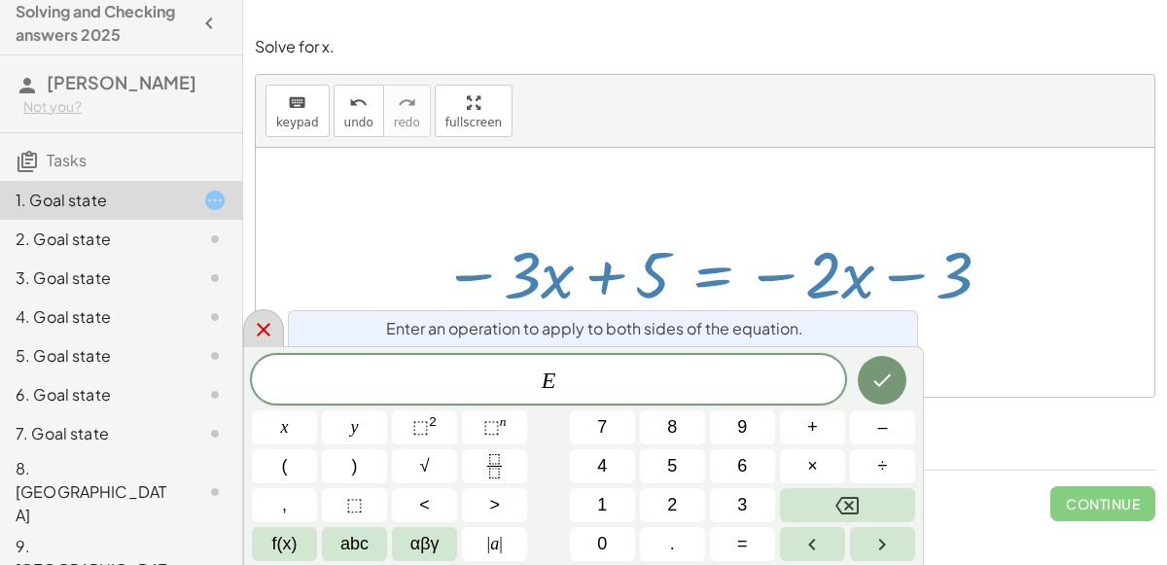
click at [275, 330] on div at bounding box center [263, 328] width 41 height 38
click at [818, 428] on button "+" at bounding box center [812, 427] width 65 height 34
click at [677, 506] on span "2" at bounding box center [672, 505] width 10 height 26
click at [814, 462] on span "×" at bounding box center [812, 466] width 11 height 26
click at [868, 502] on button "Backspace" at bounding box center [847, 505] width 135 height 34
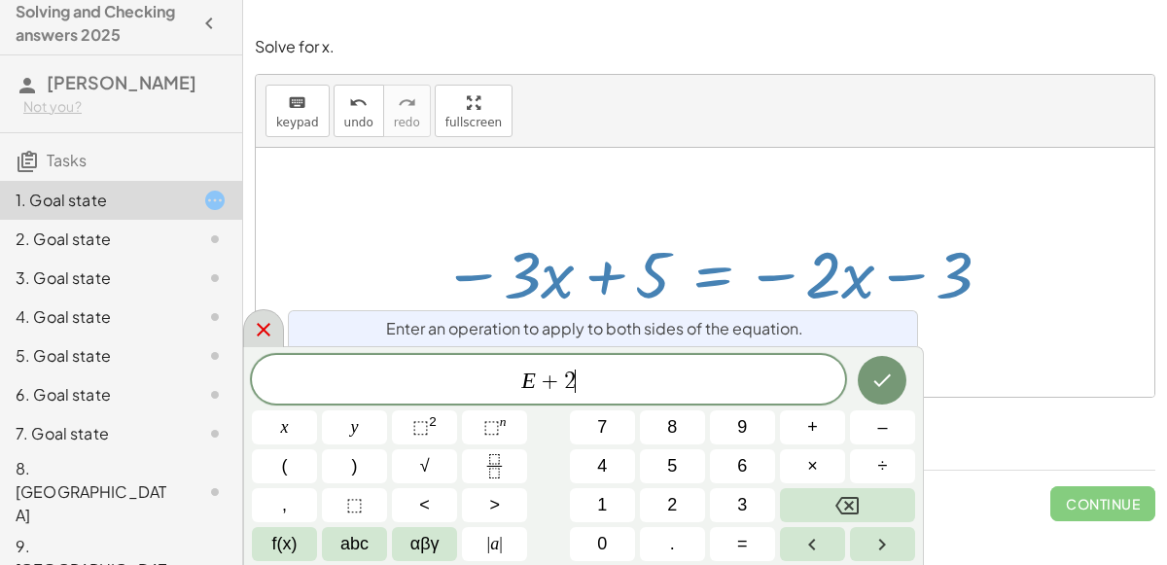
click at [365, 552] on span "abc" at bounding box center [354, 544] width 28 height 26
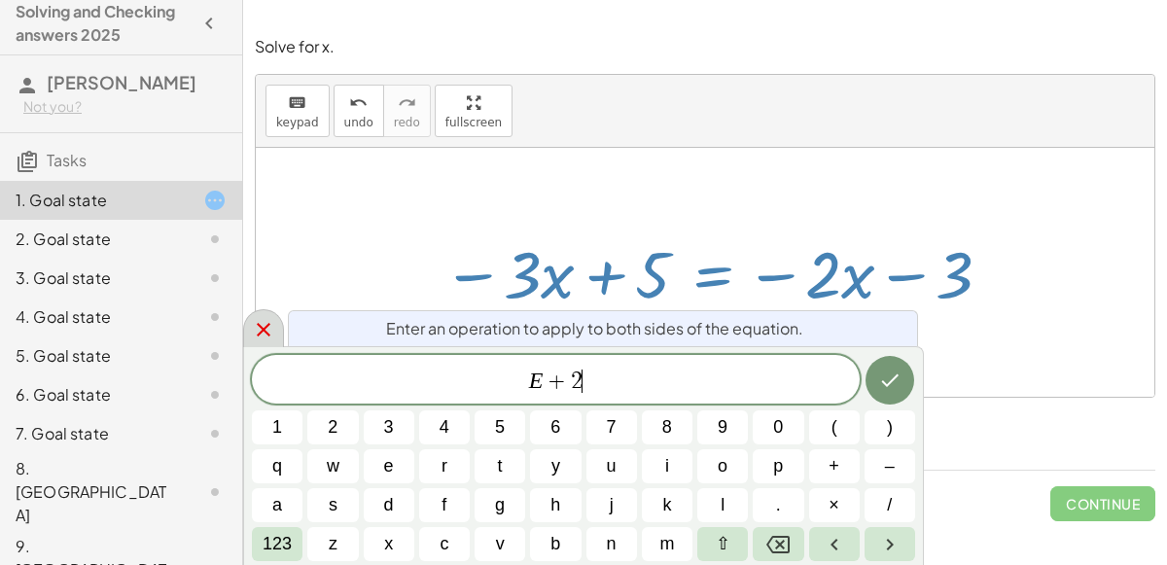
click at [394, 538] on button "x" at bounding box center [389, 544] width 51 height 34
click at [885, 384] on icon "Done" at bounding box center [890, 380] width 18 height 13
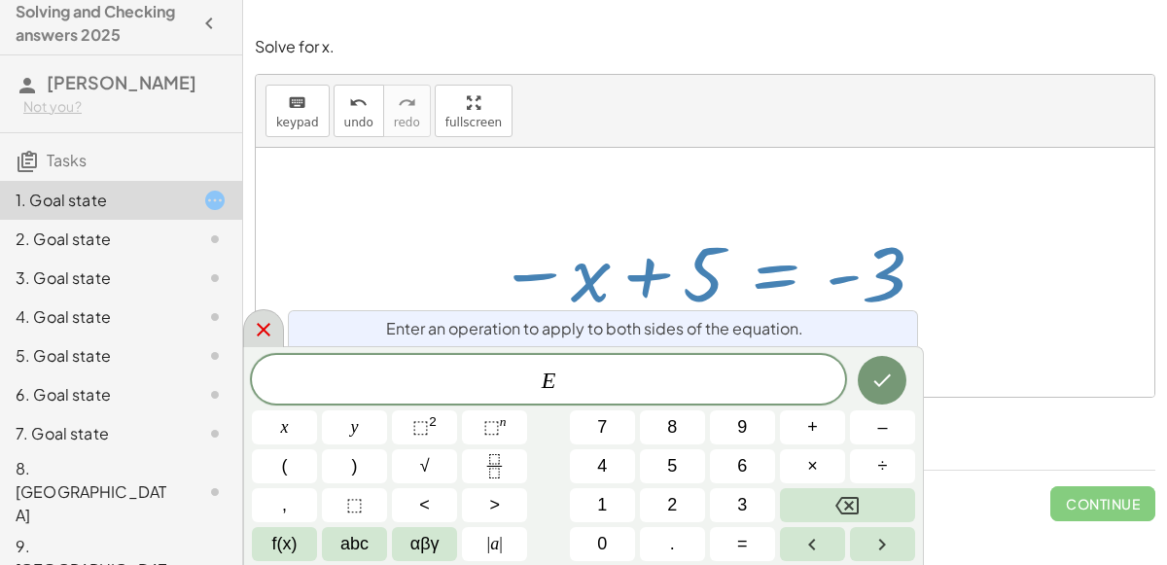
click at [882, 427] on span "–" at bounding box center [882, 427] width 10 height 26
click at [676, 462] on span "5" at bounding box center [672, 466] width 10 height 26
click at [885, 390] on icon "Done" at bounding box center [881, 380] width 23 height 23
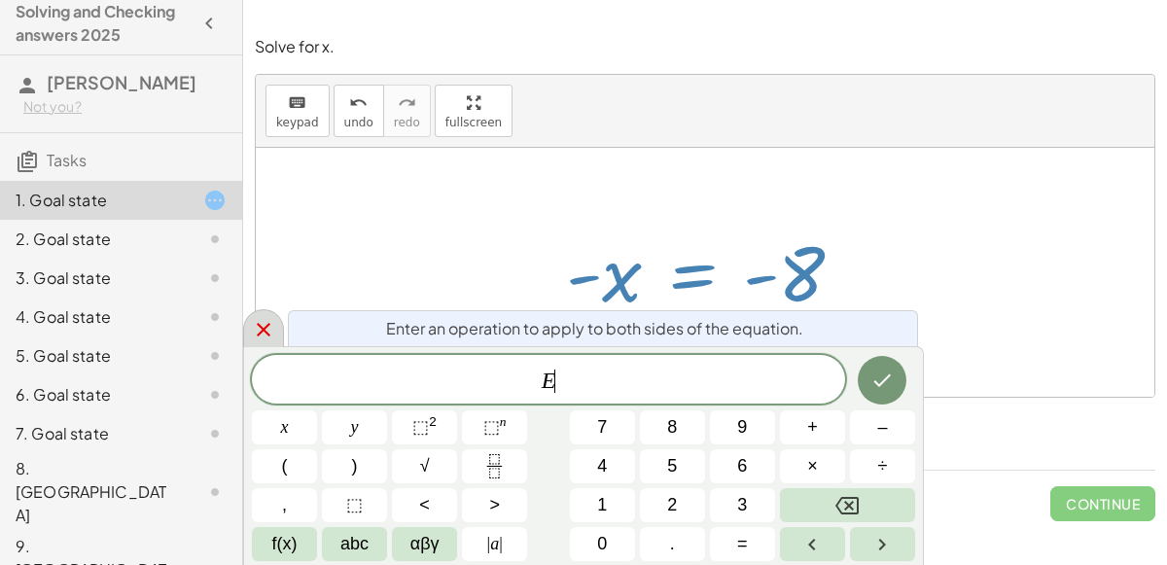
click at [812, 466] on span "×" at bounding box center [812, 466] width 11 height 26
click at [877, 437] on span "–" at bounding box center [882, 427] width 10 height 26
click at [618, 504] on button "1" at bounding box center [602, 505] width 65 height 34
click at [878, 379] on icon "Done" at bounding box center [881, 380] width 23 height 23
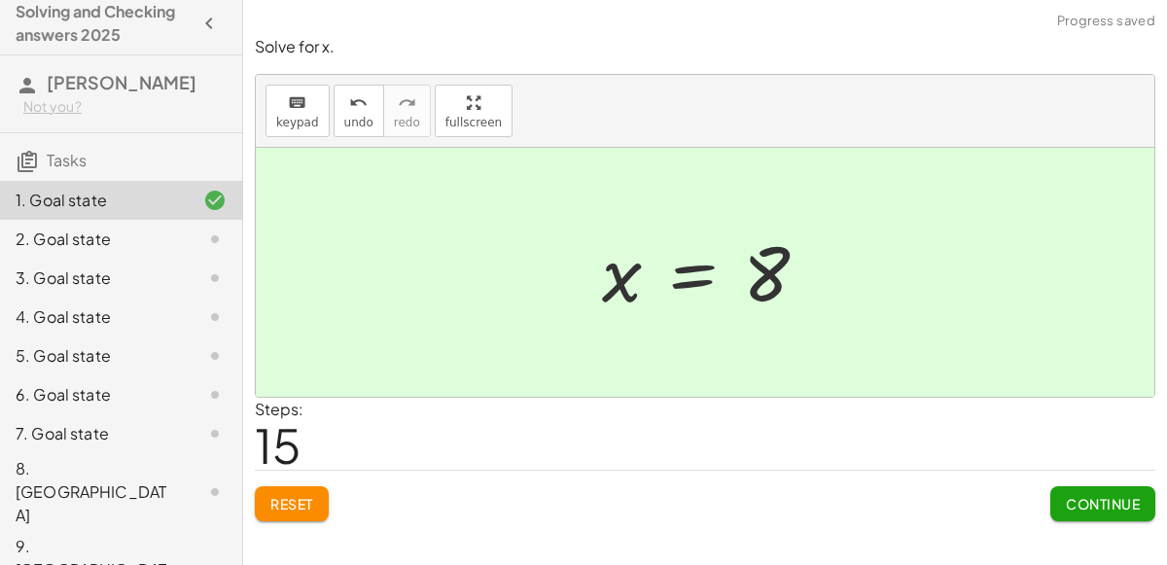
click at [1094, 495] on span "Continue" at bounding box center [1103, 504] width 74 height 18
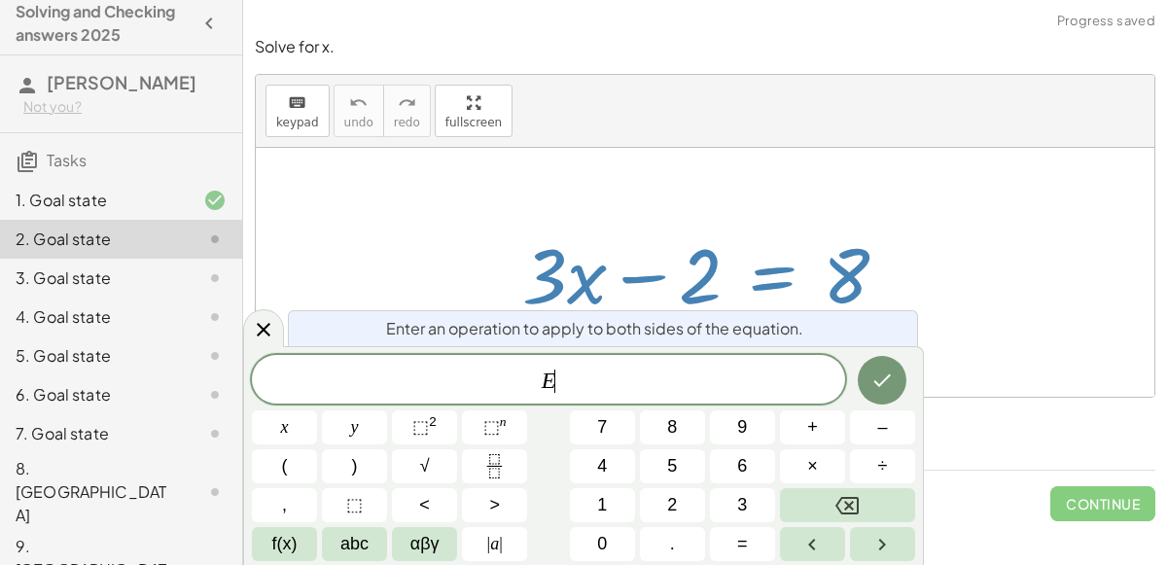
click at [816, 436] on span "+" at bounding box center [812, 427] width 11 height 26
click at [672, 505] on span "2" at bounding box center [672, 505] width 10 height 26
click at [877, 379] on icon "Done" at bounding box center [881, 380] width 23 height 23
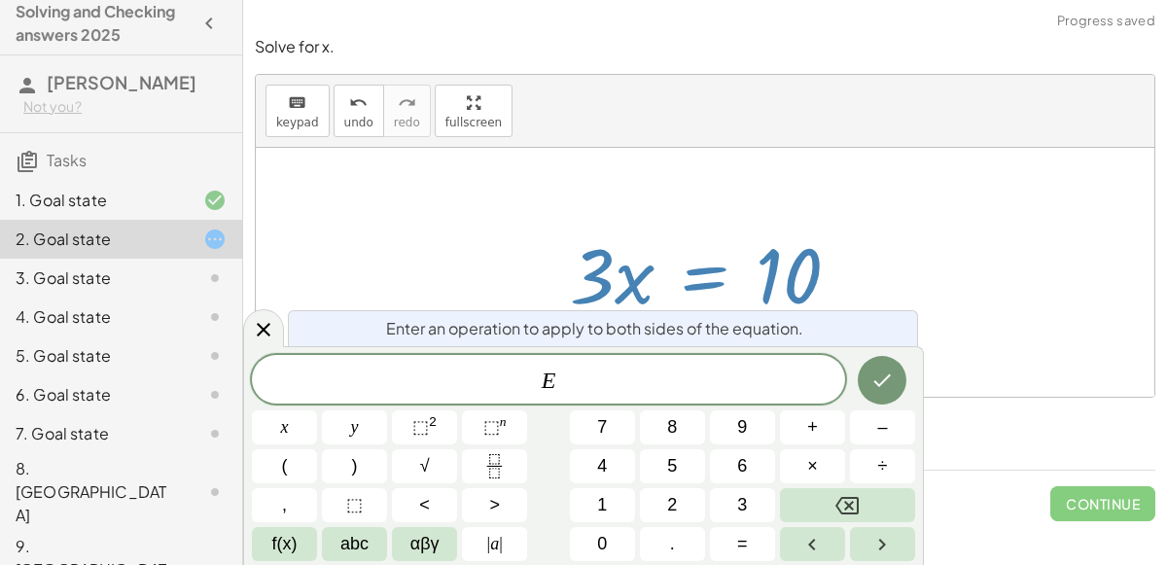
click at [876, 465] on button "÷" at bounding box center [882, 466] width 65 height 34
click at [735, 489] on button "3" at bounding box center [742, 505] width 65 height 34
click at [885, 370] on icon "Done" at bounding box center [881, 380] width 23 height 23
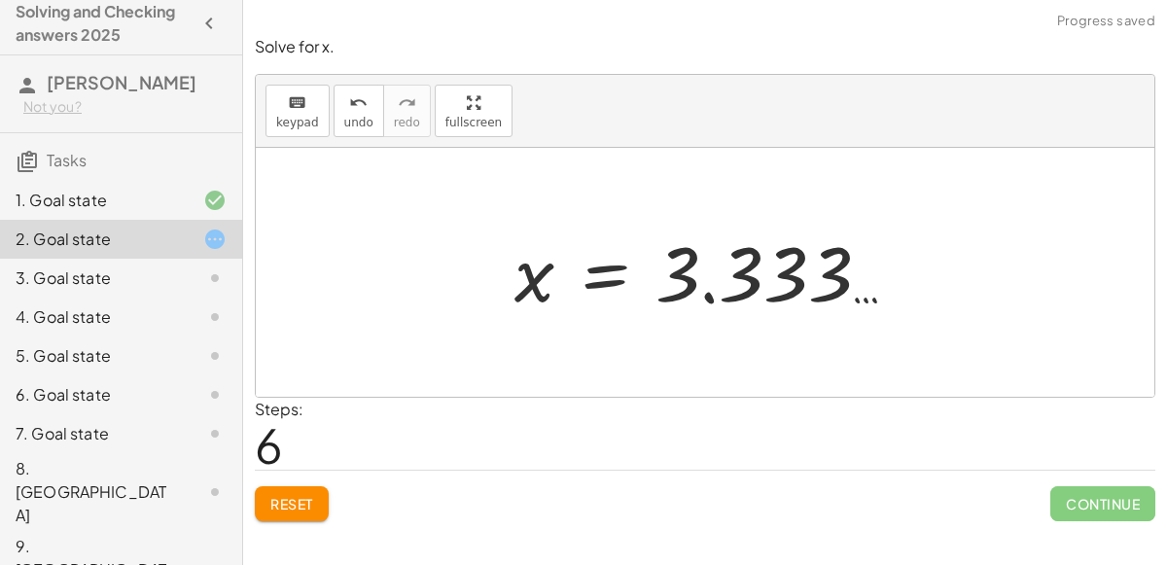
click at [1118, 514] on span "Continue" at bounding box center [1102, 503] width 105 height 35
click at [284, 501] on span "Reset" at bounding box center [291, 504] width 43 height 18
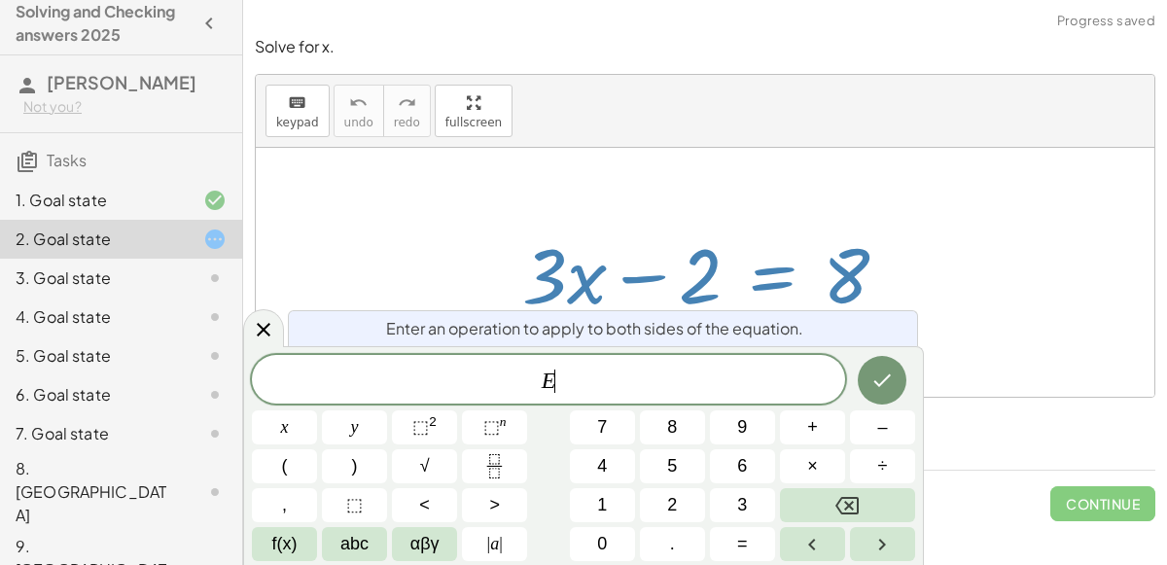
click at [890, 467] on button "÷" at bounding box center [882, 466] width 65 height 34
click at [740, 511] on span "3" at bounding box center [742, 505] width 10 height 26
click at [905, 387] on button "Done" at bounding box center [882, 380] width 49 height 49
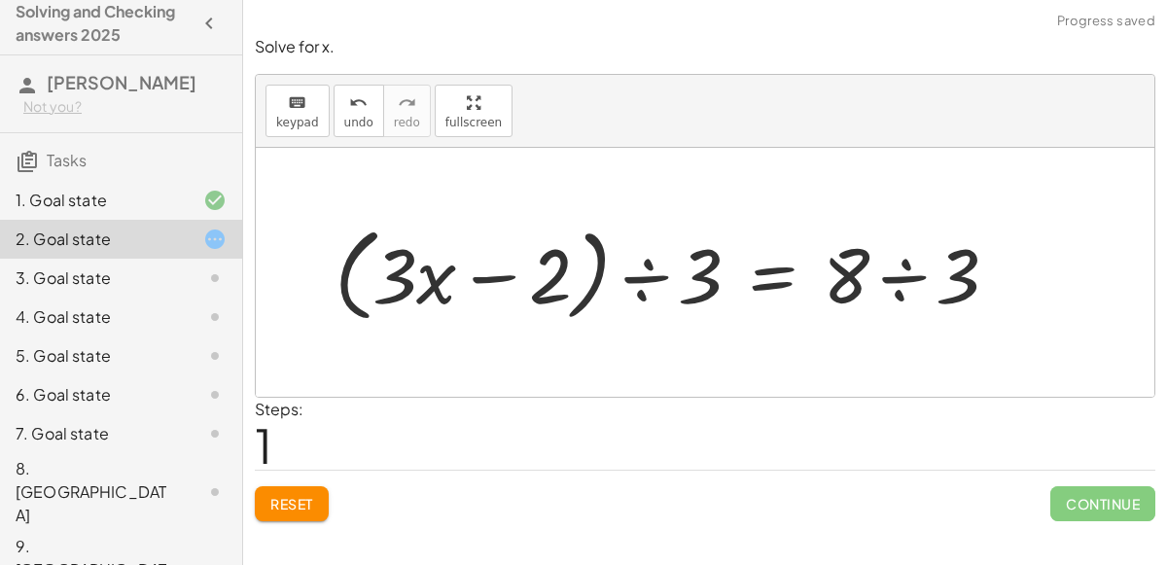
click at [289, 499] on span "Reset" at bounding box center [291, 504] width 43 height 18
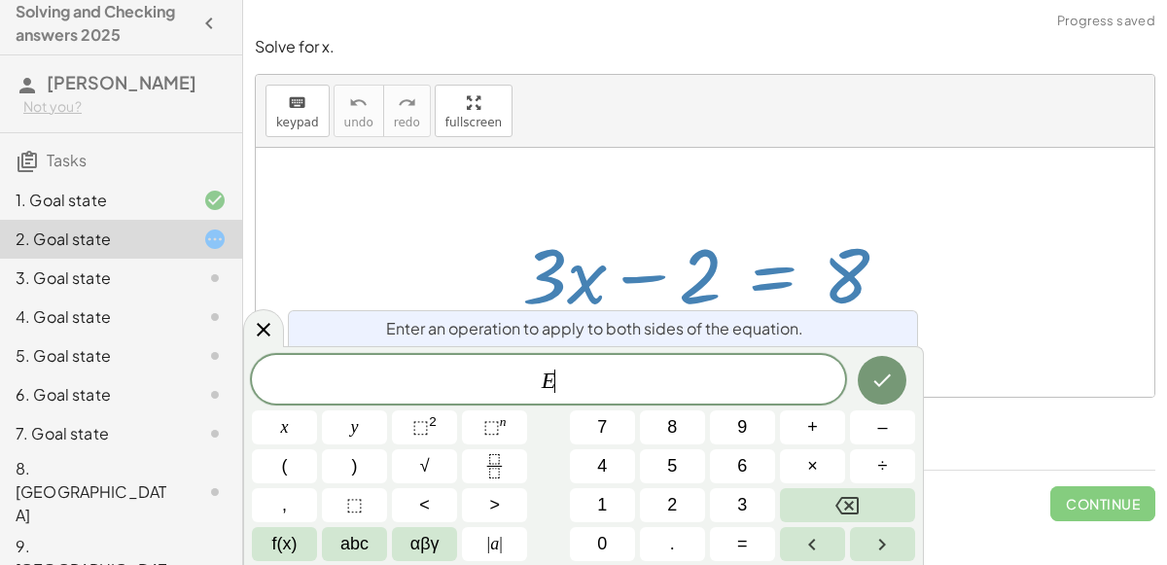
click at [817, 428] on span "+" at bounding box center [812, 427] width 11 height 26
click at [875, 382] on icon "Done" at bounding box center [883, 380] width 18 height 13
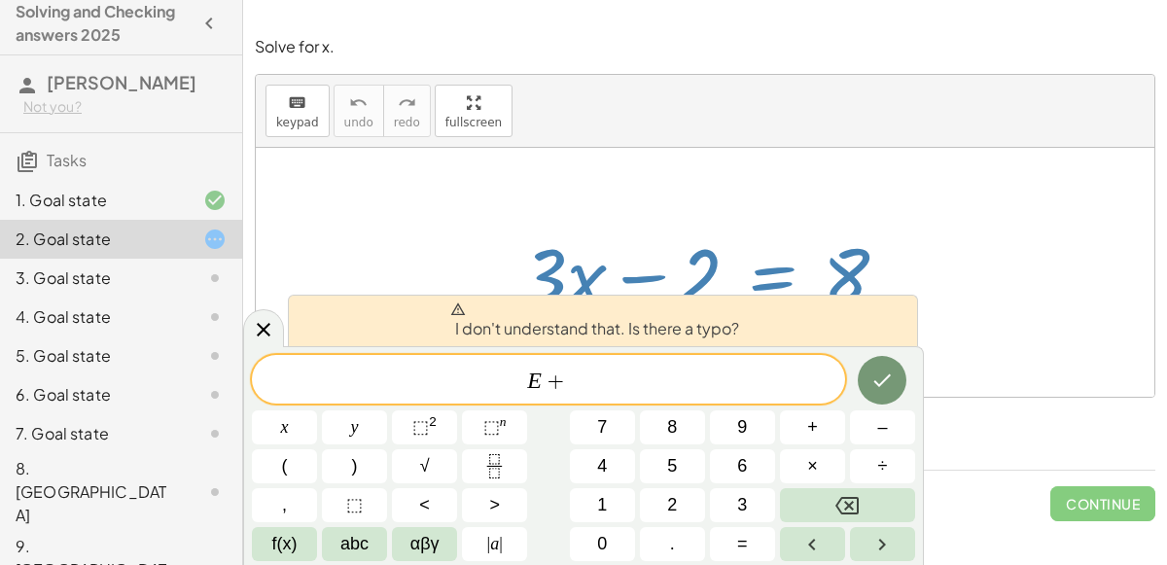
click at [680, 504] on button "2" at bounding box center [672, 505] width 65 height 34
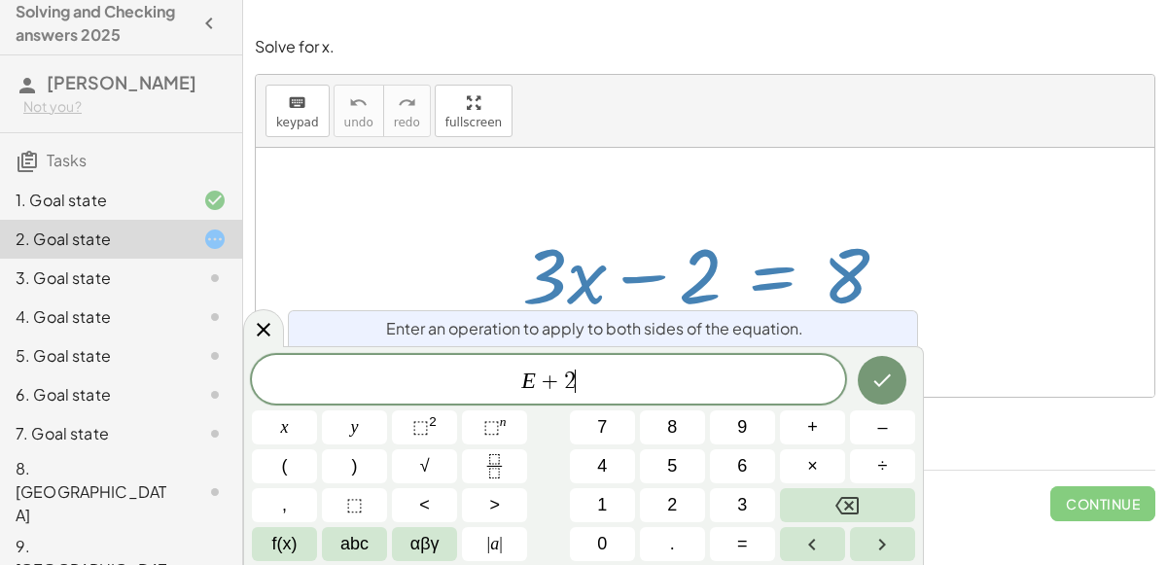
click at [868, 380] on button "Done" at bounding box center [882, 380] width 49 height 49
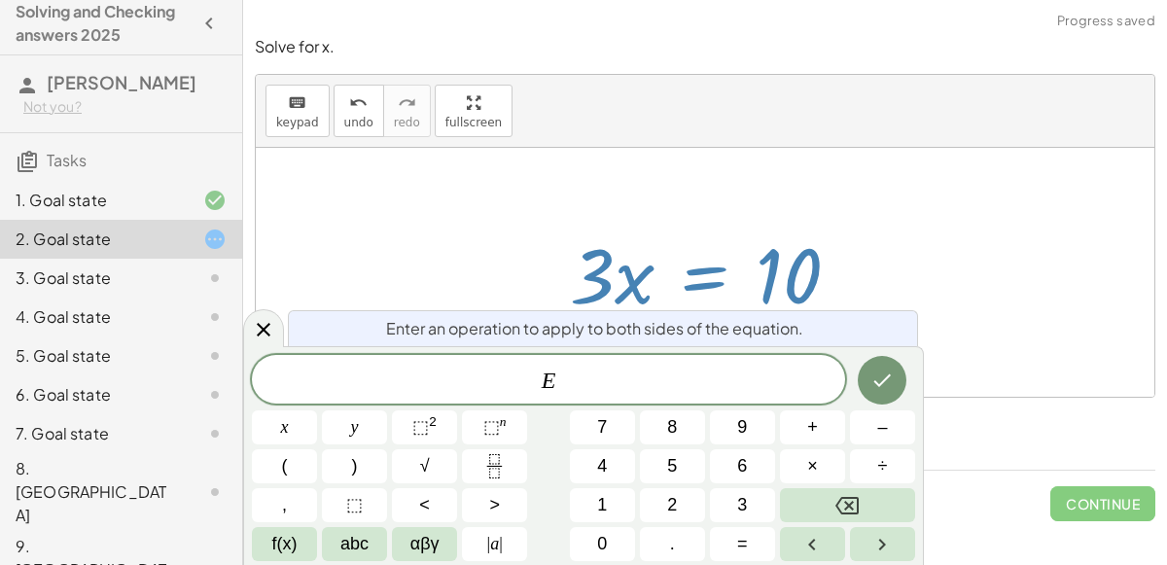
click at [887, 470] on span "÷" at bounding box center [883, 466] width 10 height 26
click at [742, 511] on span "3" at bounding box center [742, 505] width 10 height 26
click at [887, 373] on icon "Done" at bounding box center [881, 380] width 23 height 23
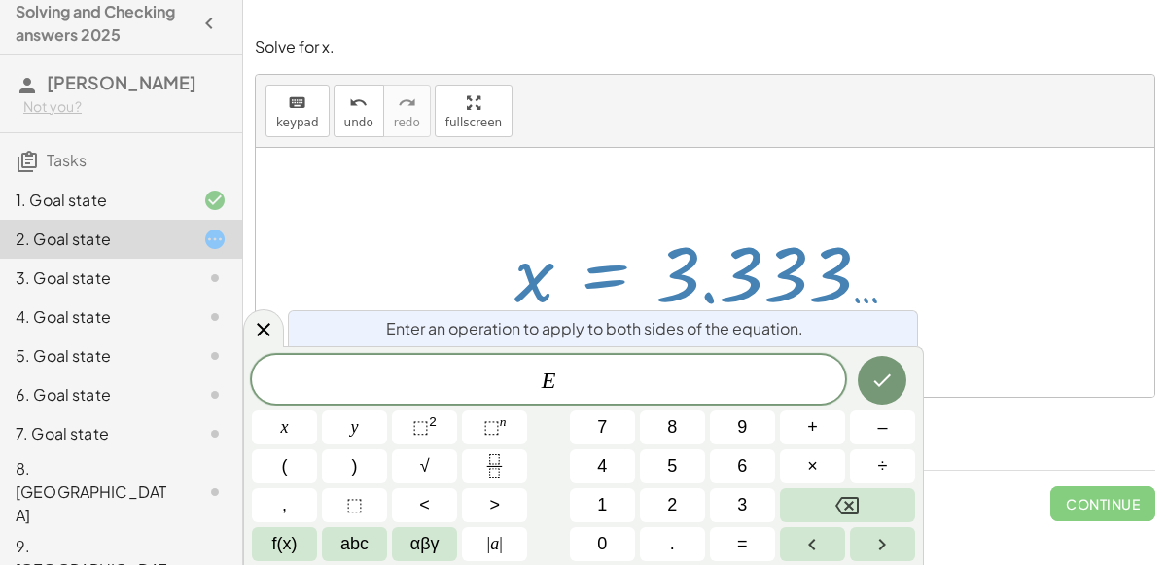
click at [495, 473] on icon "Fraction" at bounding box center [494, 466] width 24 height 24
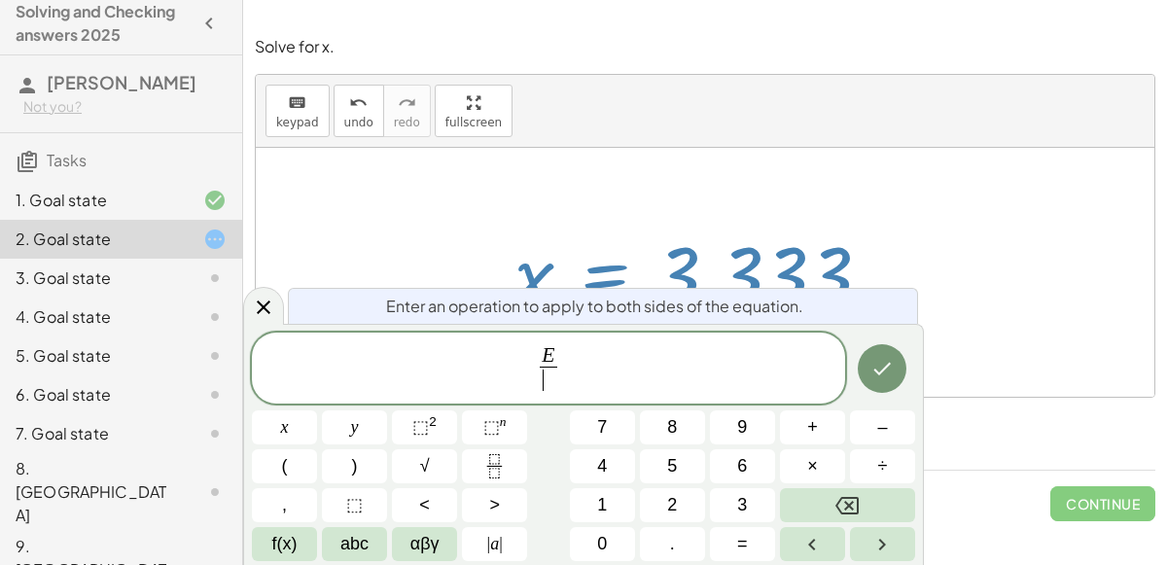
click at [494, 473] on icon "Fraction" at bounding box center [494, 466] width 24 height 24
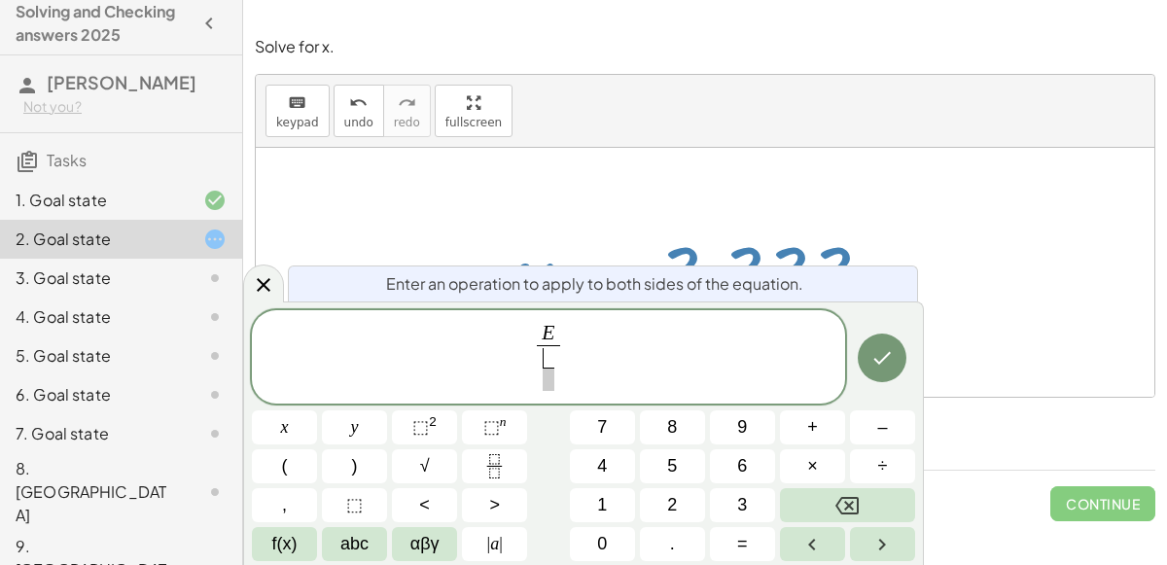
click at [864, 502] on button "Backspace" at bounding box center [847, 505] width 135 height 34
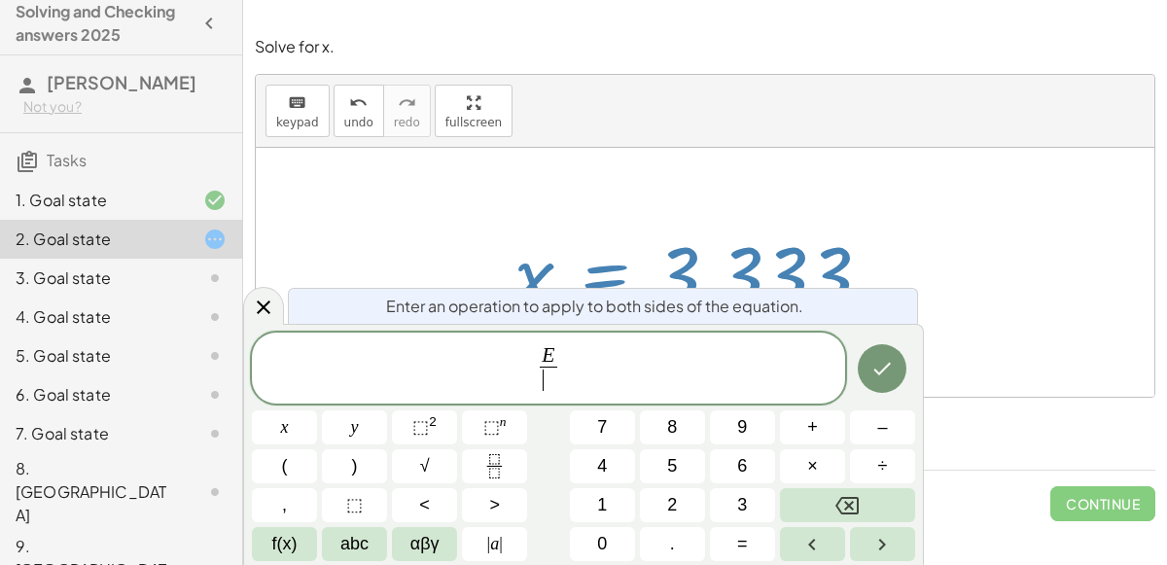
click at [871, 496] on button "Backspace" at bounding box center [847, 505] width 135 height 34
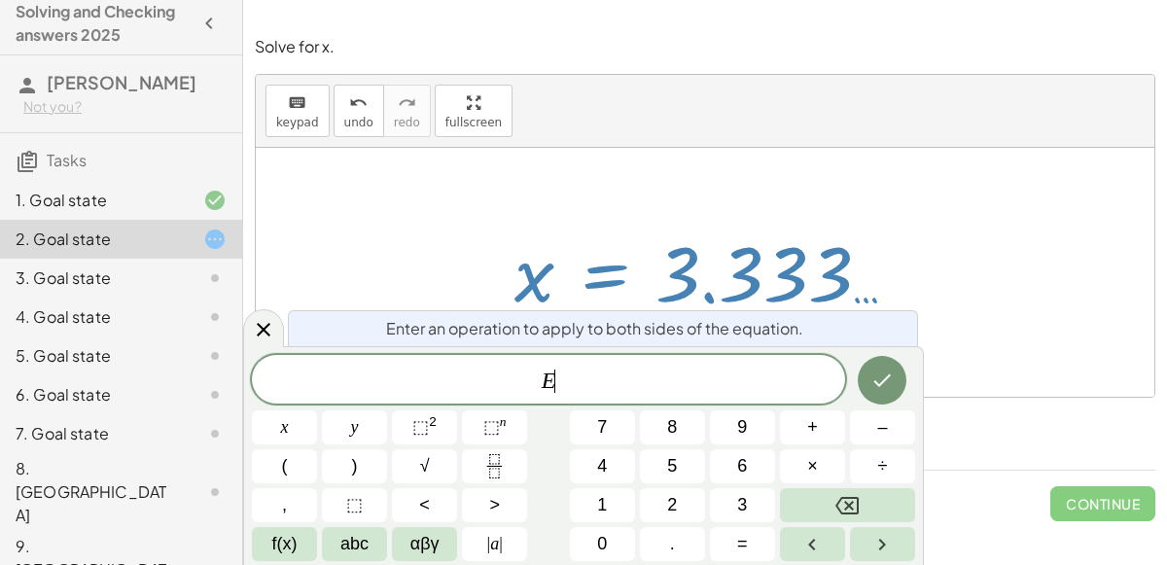
click at [874, 489] on button "Backspace" at bounding box center [847, 505] width 135 height 34
click at [808, 426] on span "+" at bounding box center [812, 427] width 11 height 26
click at [737, 498] on span "3" at bounding box center [742, 505] width 10 height 26
click at [867, 377] on button "Done" at bounding box center [882, 380] width 49 height 49
click at [253, 345] on div at bounding box center [263, 328] width 41 height 38
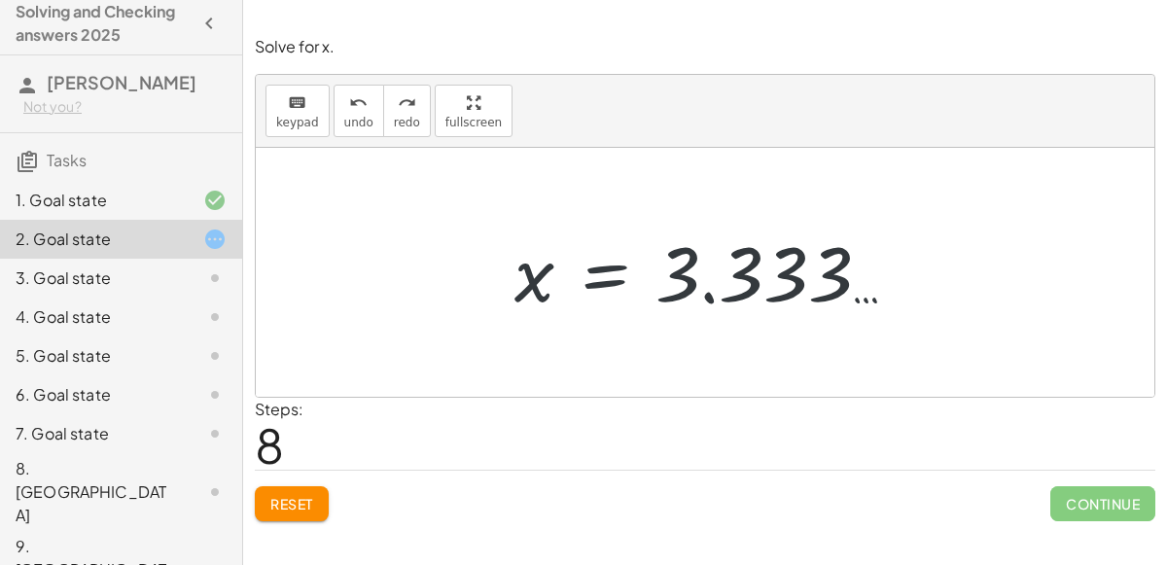
click at [288, 502] on span "Reset" at bounding box center [291, 504] width 43 height 18
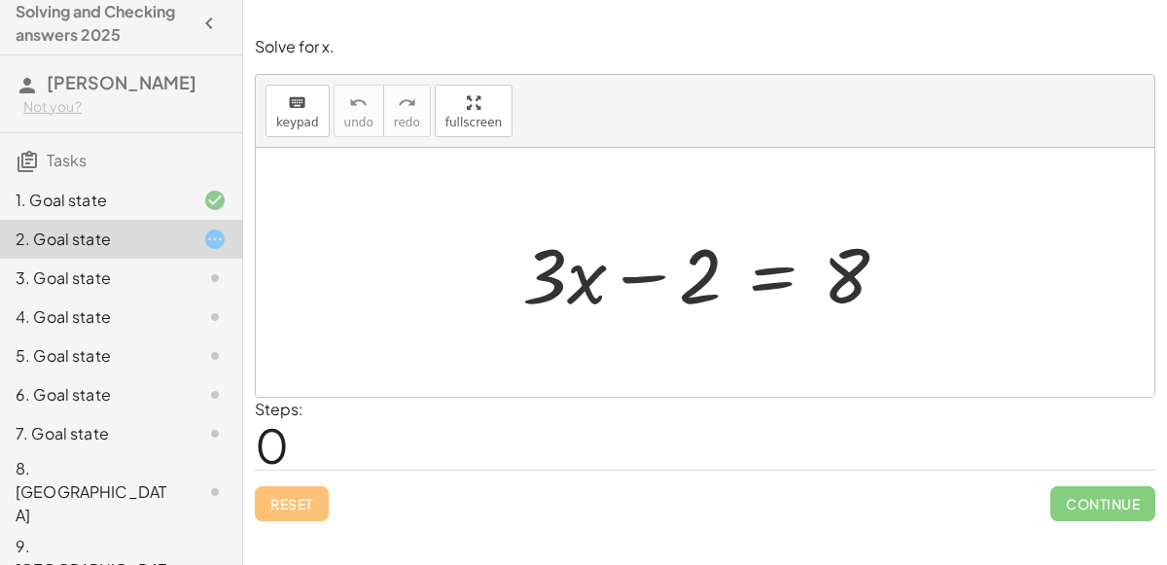
click at [777, 266] on div at bounding box center [713, 273] width 401 height 100
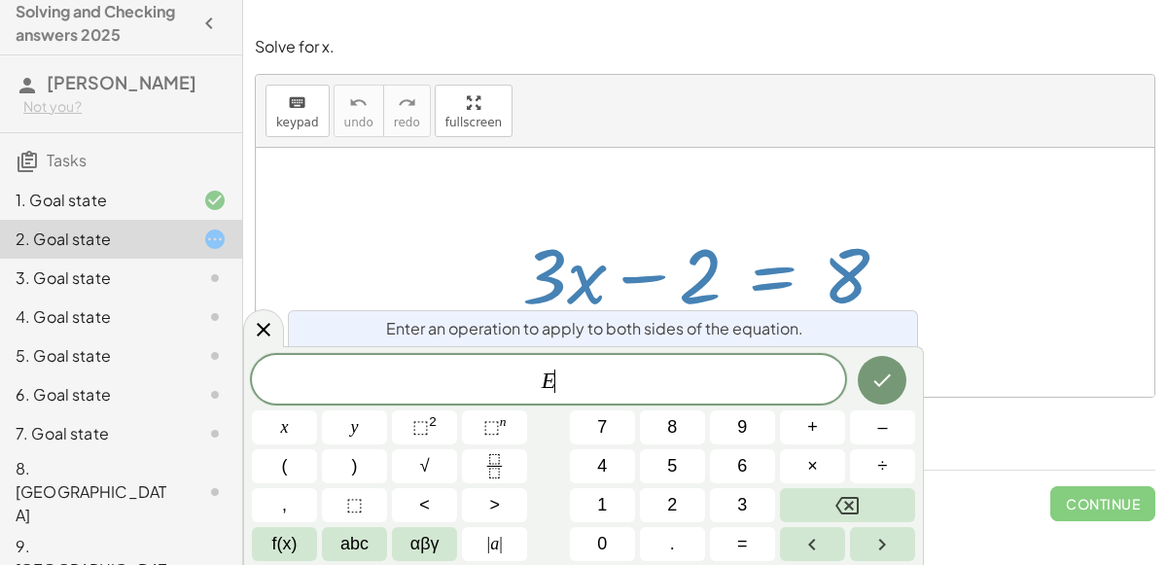
click at [886, 458] on span "÷" at bounding box center [883, 466] width 10 height 26
click at [742, 505] on span "3" at bounding box center [742, 505] width 10 height 26
click at [874, 380] on icon "Done" at bounding box center [881, 380] width 23 height 23
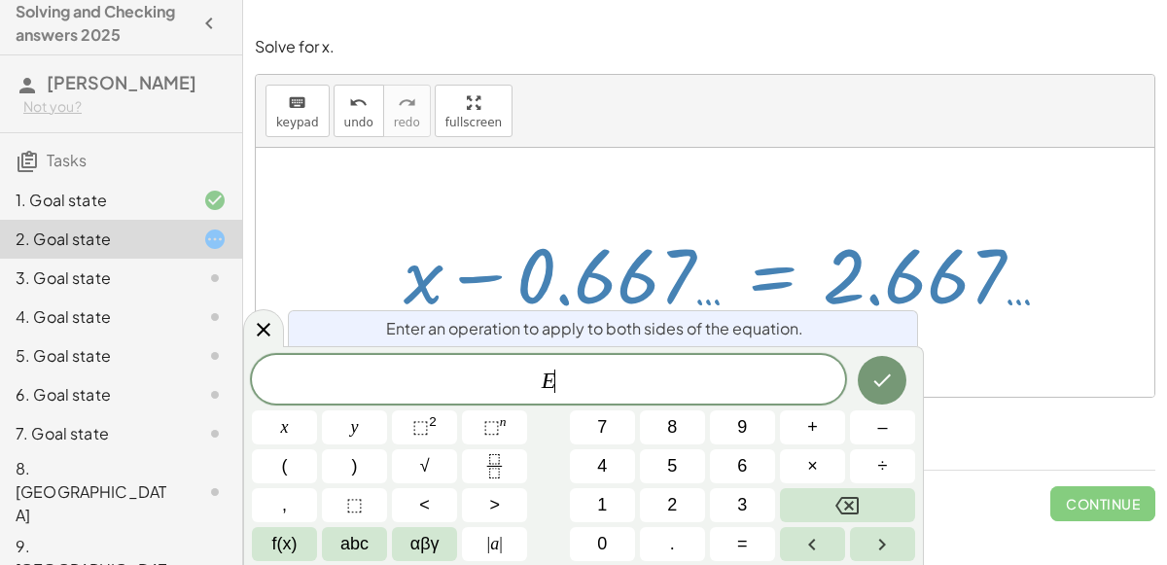
click at [812, 429] on span "+" at bounding box center [812, 427] width 11 height 26
click at [601, 550] on span "0" at bounding box center [602, 544] width 10 height 26
click at [679, 538] on button "." at bounding box center [672, 544] width 65 height 34
click at [742, 466] on span "6" at bounding box center [742, 466] width 10 height 26
click at [728, 471] on button "6" at bounding box center [742, 466] width 65 height 34
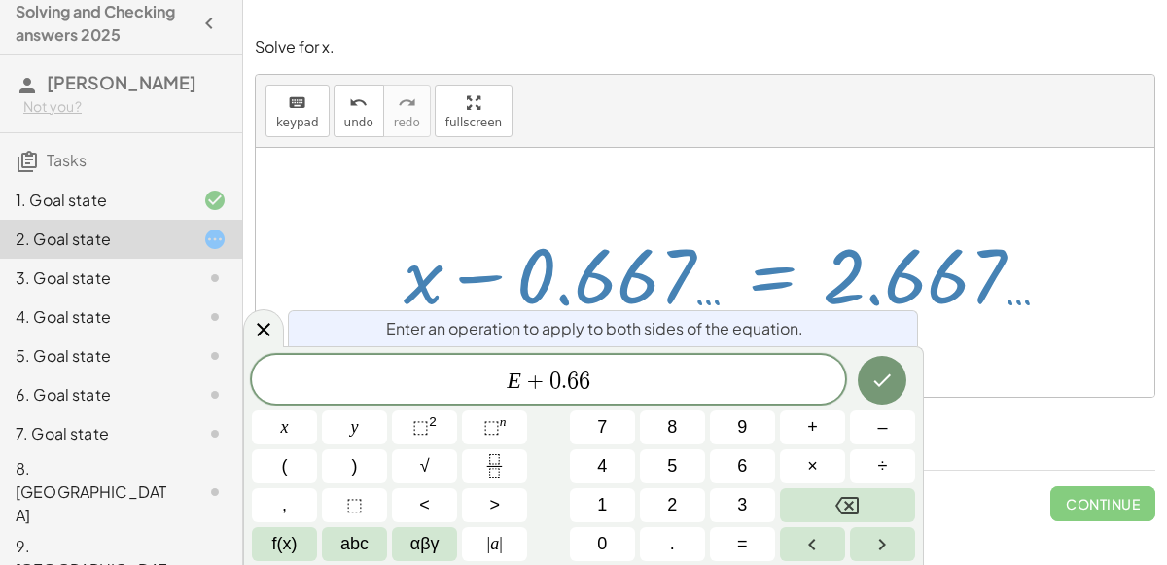
click at [601, 431] on span "7" at bounding box center [602, 427] width 10 height 26
click at [673, 538] on span "." at bounding box center [672, 544] width 5 height 26
click at [672, 541] on span "." at bounding box center [672, 544] width 5 height 26
click at [674, 530] on button "." at bounding box center [672, 544] width 65 height 34
click at [885, 382] on icon "Done" at bounding box center [881, 380] width 23 height 23
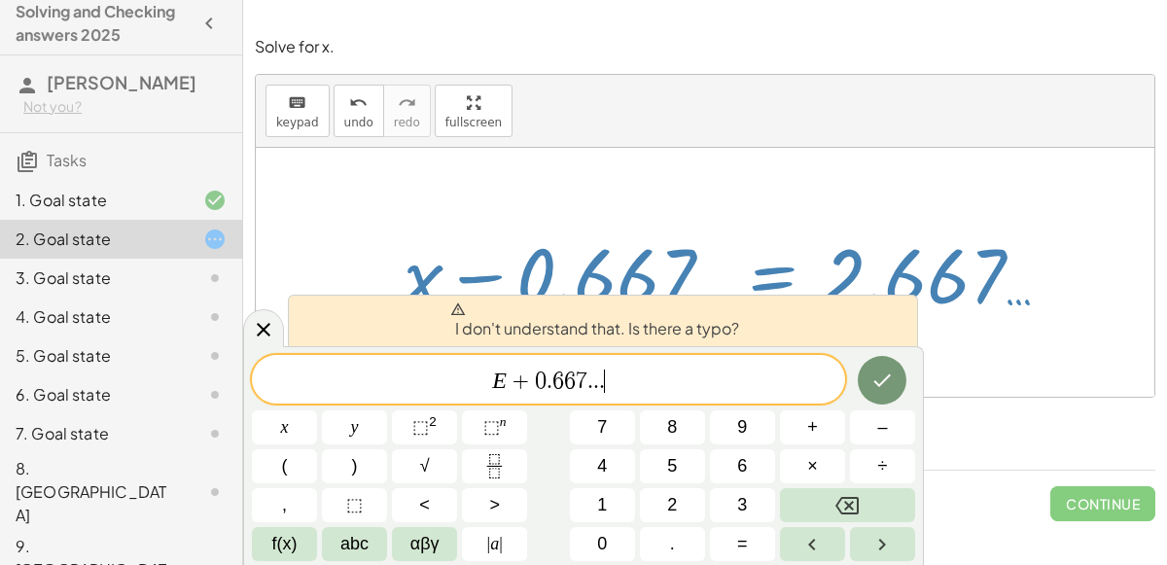
click at [876, 502] on button "Backspace" at bounding box center [847, 505] width 135 height 34
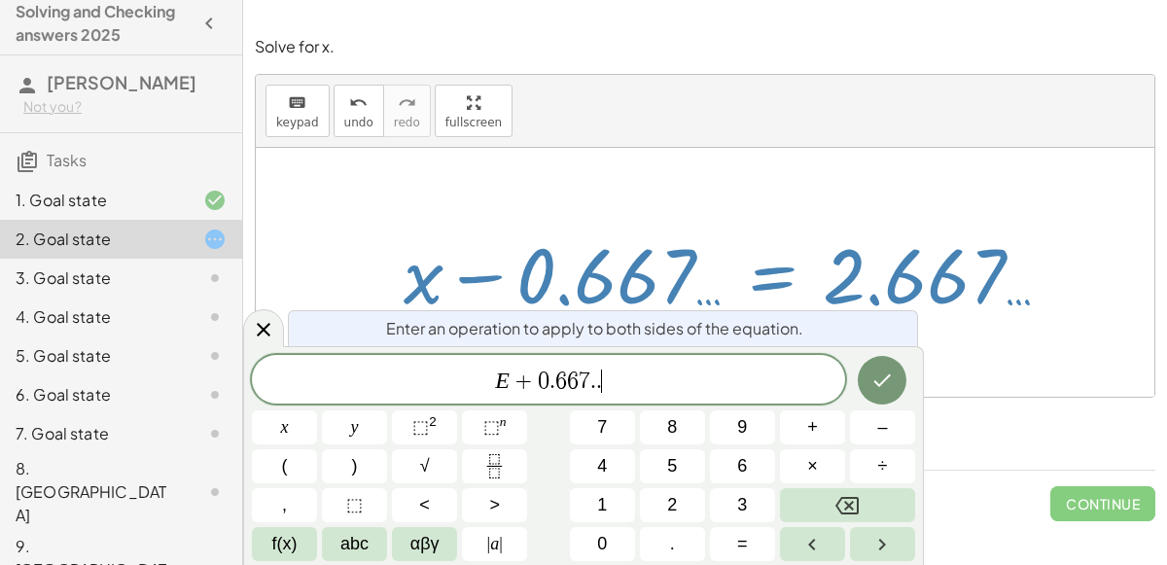
click at [883, 501] on button "Backspace" at bounding box center [847, 505] width 135 height 34
click at [877, 492] on button "Backspace" at bounding box center [847, 505] width 135 height 34
click at [879, 491] on button "Backspace" at bounding box center [847, 505] width 135 height 34
click at [878, 488] on button "Backspace" at bounding box center [847, 505] width 135 height 34
click at [877, 493] on button "Backspace" at bounding box center [847, 505] width 135 height 34
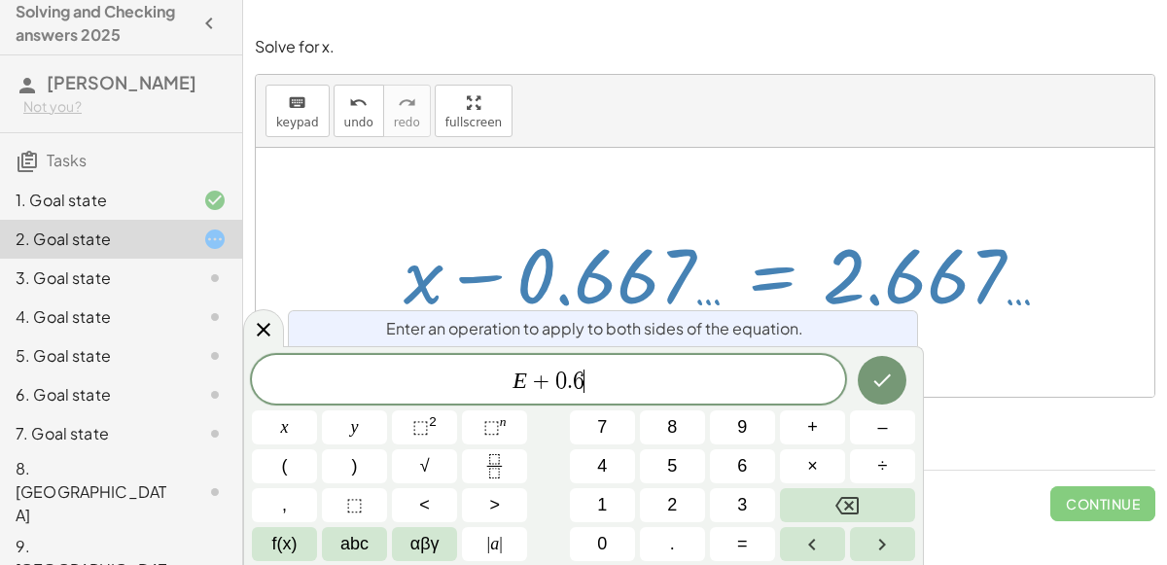
click at [877, 489] on button "Backspace" at bounding box center [847, 505] width 135 height 34
click at [876, 488] on button "Backspace" at bounding box center [847, 505] width 135 height 34
click at [874, 489] on button "Backspace" at bounding box center [847, 505] width 135 height 34
click at [875, 495] on button "Backspace" at bounding box center [847, 505] width 135 height 34
click at [873, 477] on button "÷" at bounding box center [882, 466] width 65 height 34
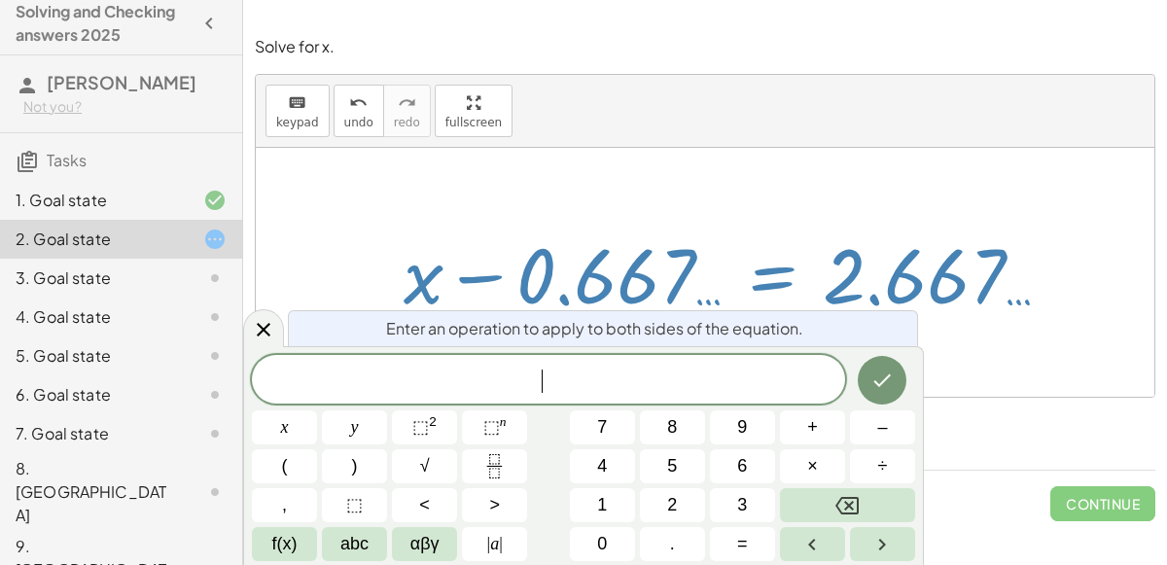
click at [873, 476] on button "÷" at bounding box center [882, 466] width 65 height 34
click at [266, 335] on icon at bounding box center [263, 329] width 23 height 23
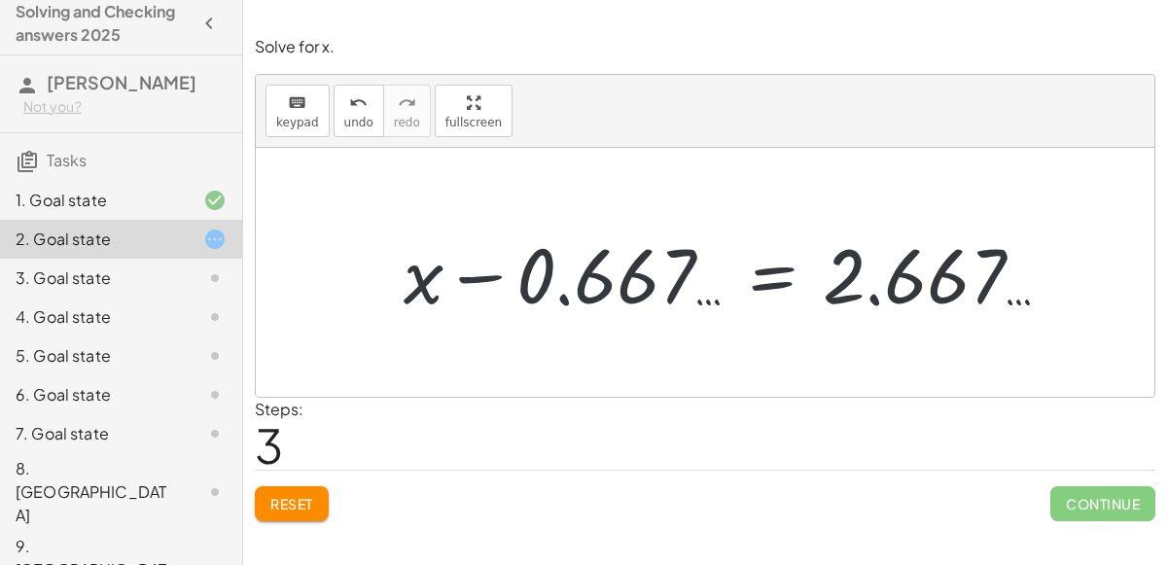
click at [280, 514] on button "Reset" at bounding box center [292, 503] width 74 height 35
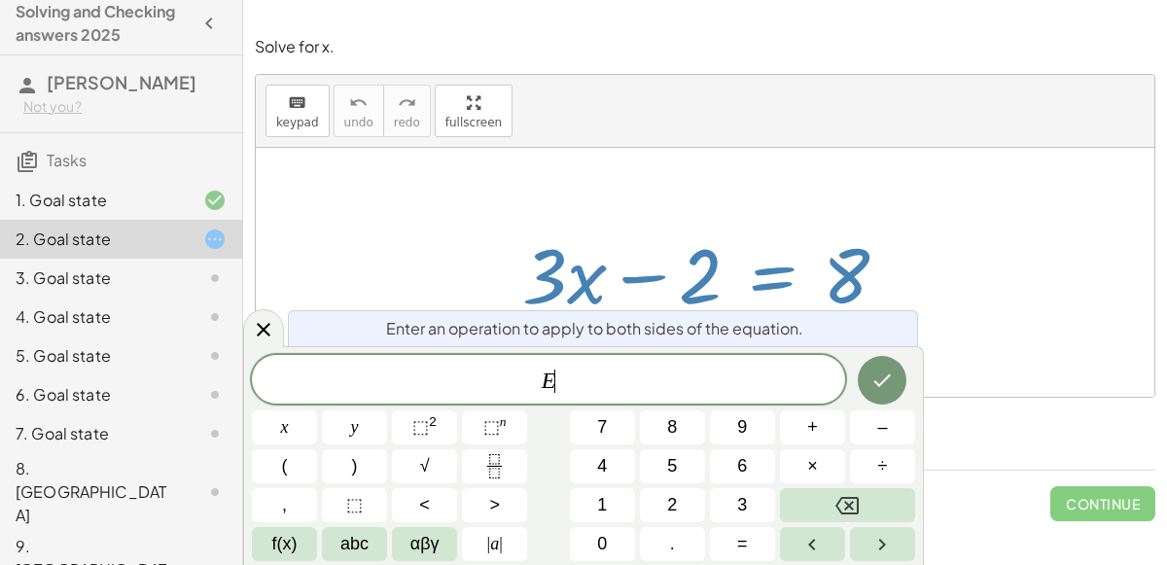
click at [812, 427] on span "+" at bounding box center [812, 427] width 11 height 26
click at [683, 502] on button "2" at bounding box center [672, 505] width 65 height 34
click at [880, 379] on icon "Done" at bounding box center [881, 380] width 23 height 23
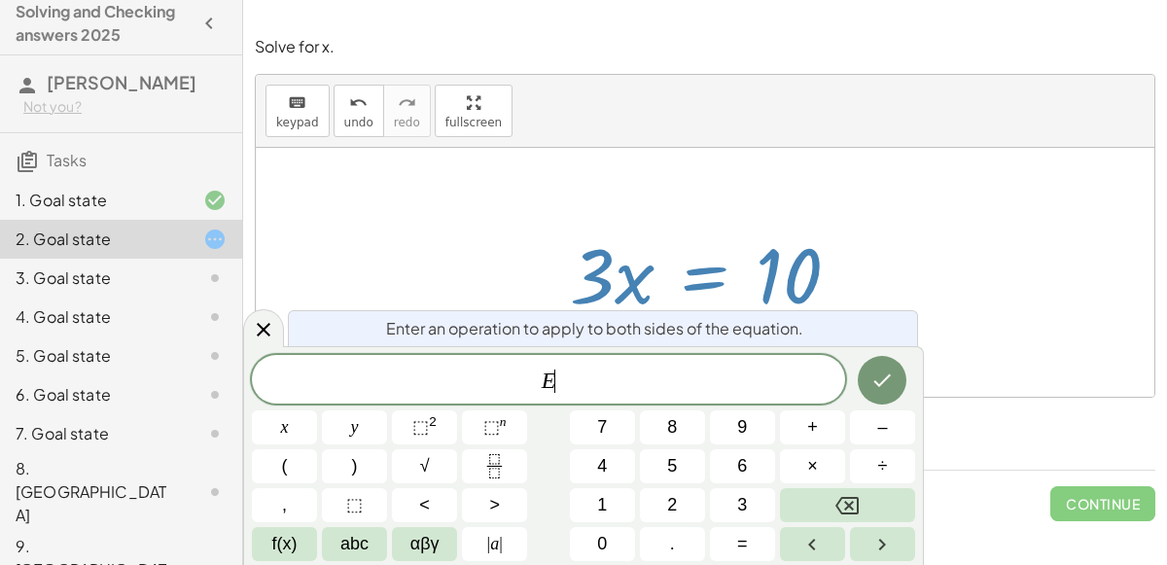
click at [878, 460] on span "÷" at bounding box center [883, 466] width 10 height 26
click at [742, 505] on span "3" at bounding box center [742, 505] width 10 height 26
click at [889, 369] on icon "Done" at bounding box center [881, 380] width 23 height 23
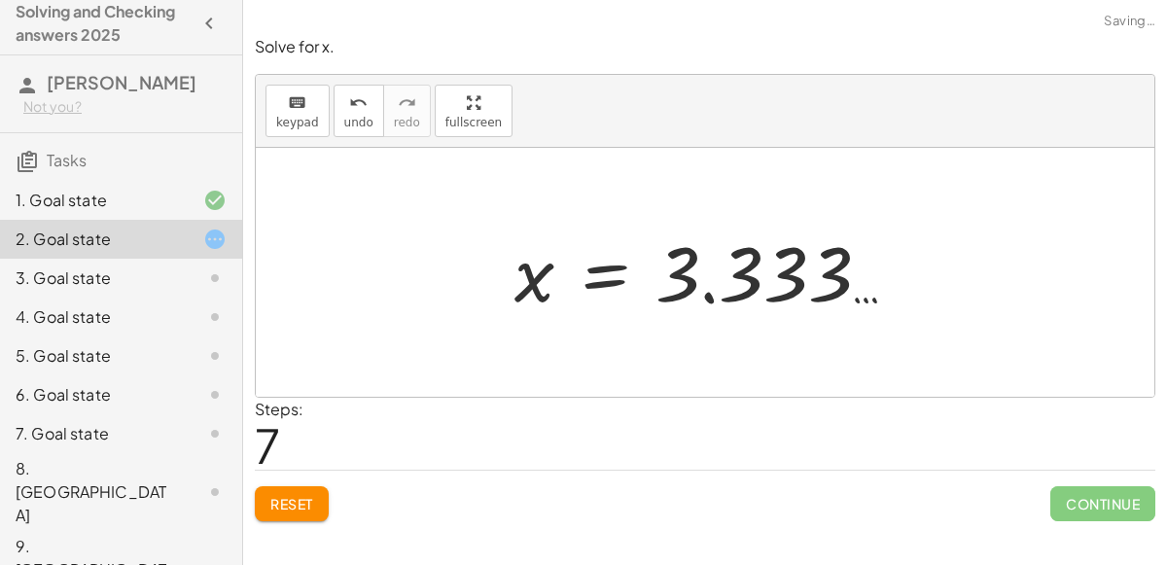
click at [1092, 491] on span "Continue" at bounding box center [1102, 503] width 105 height 35
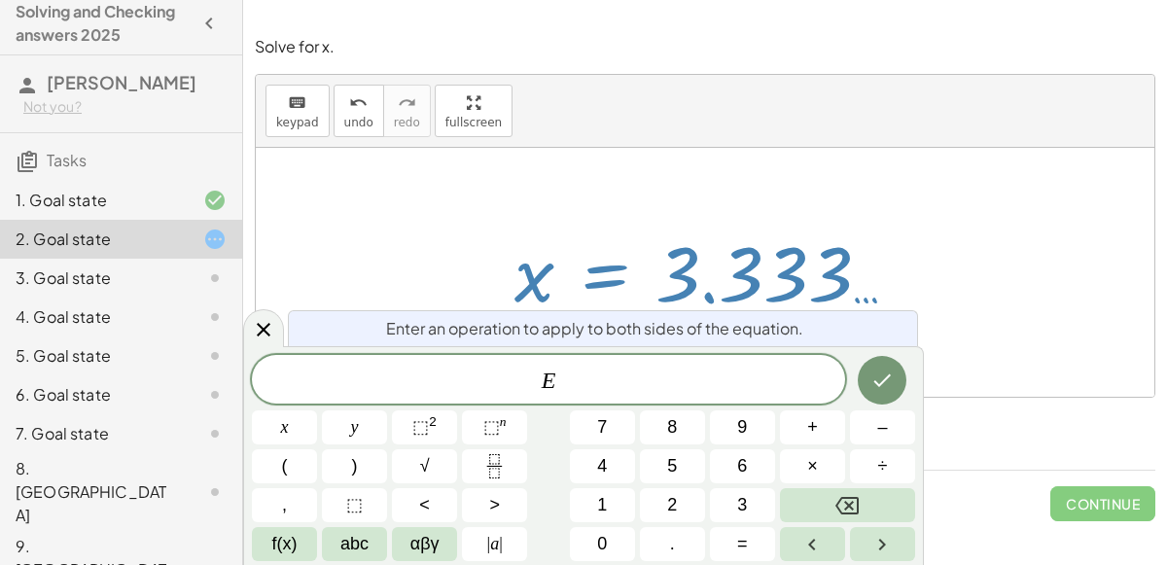
click at [819, 431] on button "+" at bounding box center [812, 427] width 65 height 34
click at [875, 513] on button "Backspace" at bounding box center [847, 505] width 135 height 34
click at [258, 324] on icon at bounding box center [263, 329] width 23 height 23
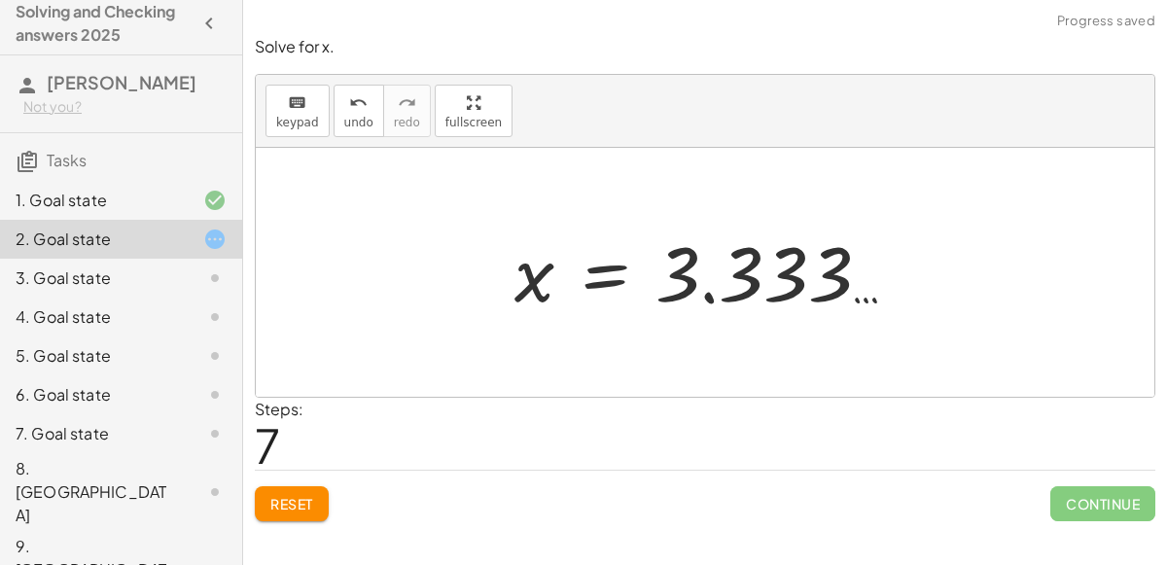
click at [302, 499] on span "Reset" at bounding box center [291, 504] width 43 height 18
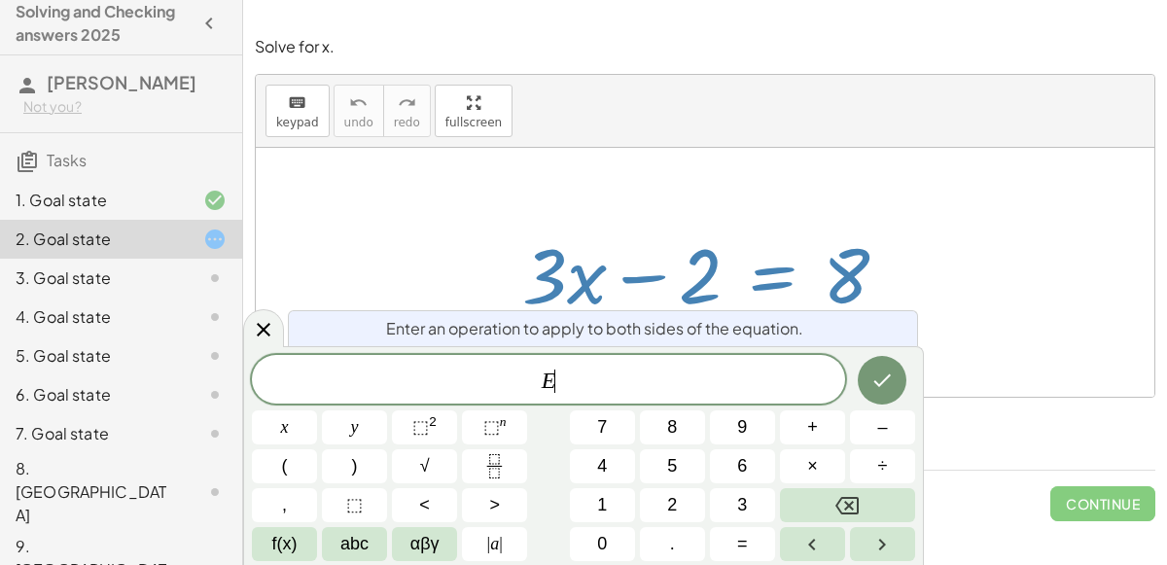
click at [152, 480] on div "8. [GEOGRAPHIC_DATA]" at bounding box center [94, 492] width 157 height 70
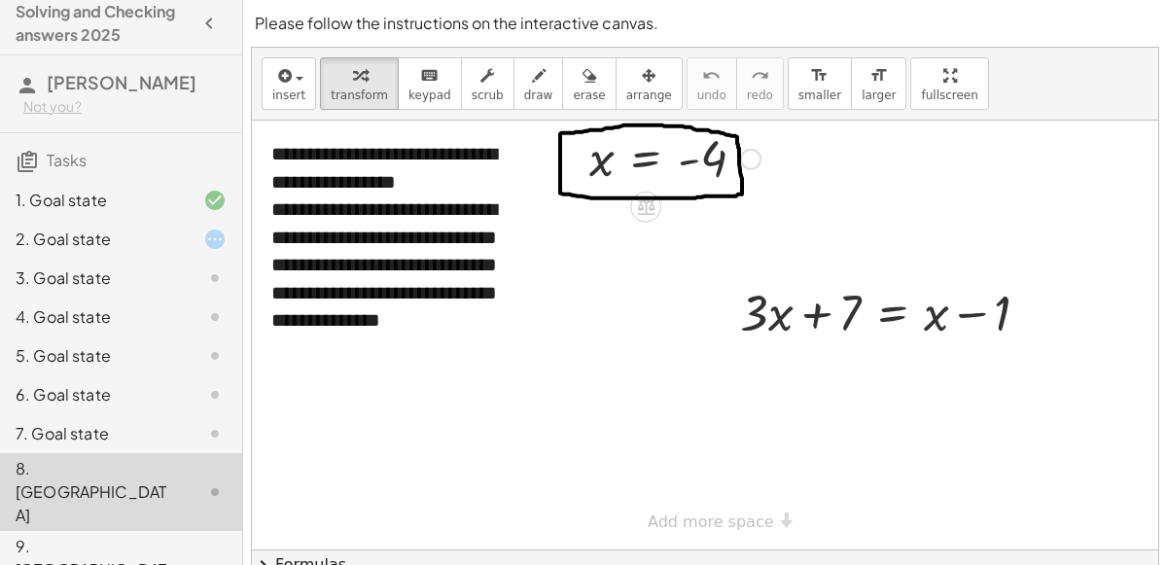
click at [126, 453] on div "6. Goal state" at bounding box center [121, 492] width 242 height 78
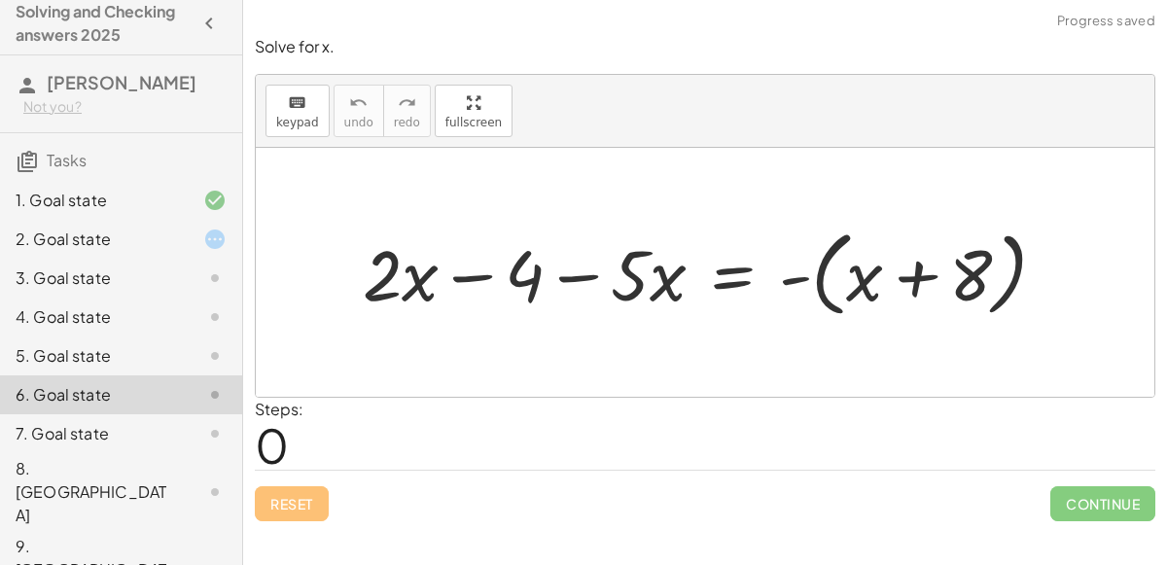
click at [127, 385] on div "6. Goal state" at bounding box center [94, 394] width 157 height 23
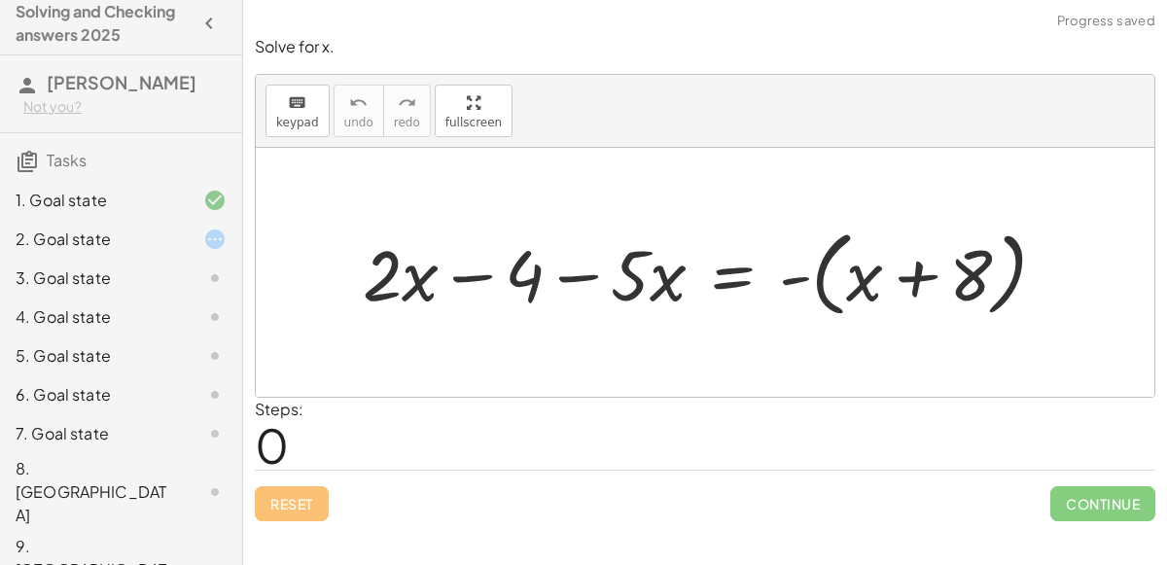
click at [137, 414] on div "5. Goal state" at bounding box center [121, 433] width 242 height 39
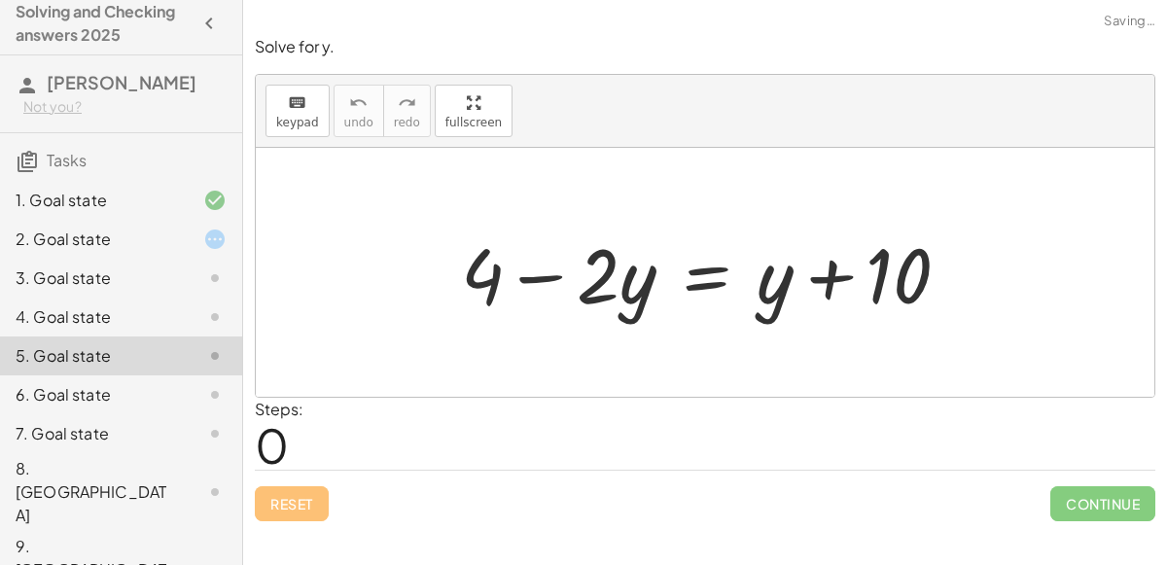
click at [186, 271] on div at bounding box center [199, 277] width 54 height 23
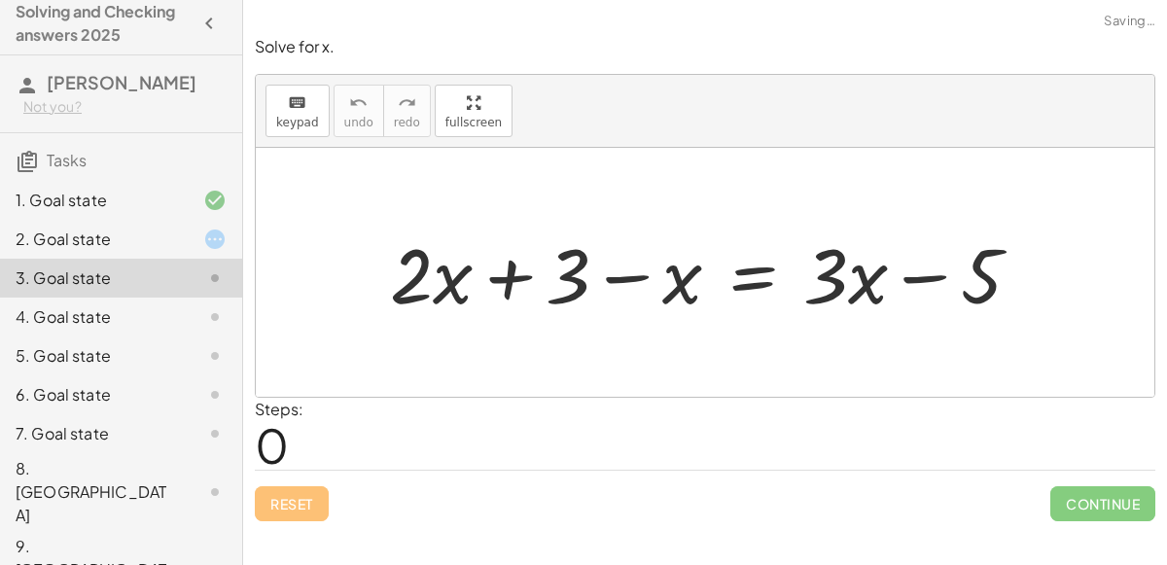
click at [132, 344] on div "5. Goal state" at bounding box center [94, 355] width 157 height 23
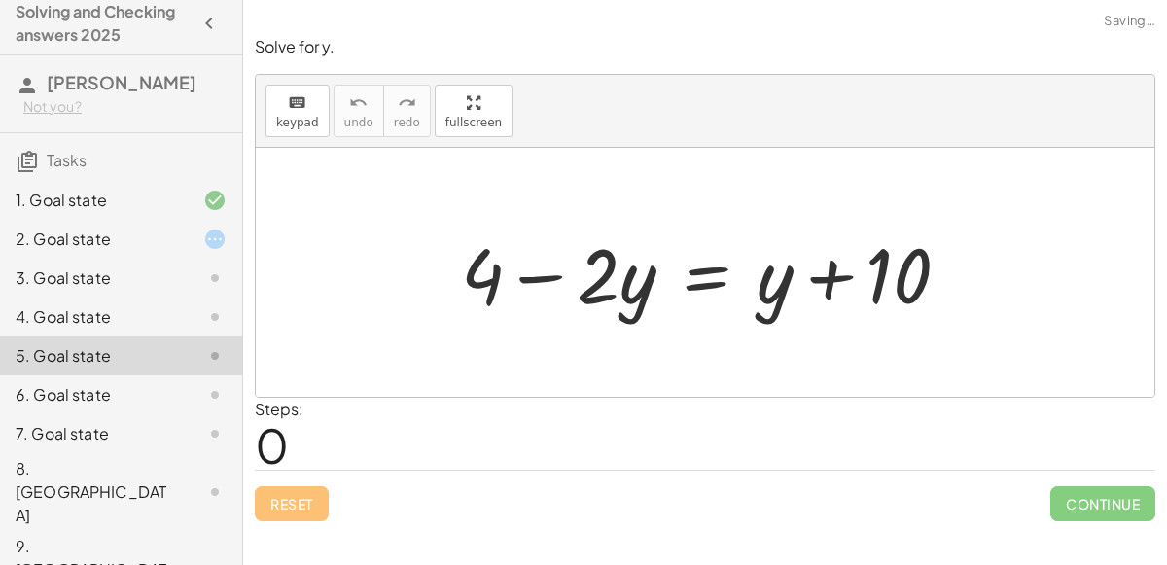
click at [151, 314] on div "4. Goal state" at bounding box center [94, 316] width 157 height 23
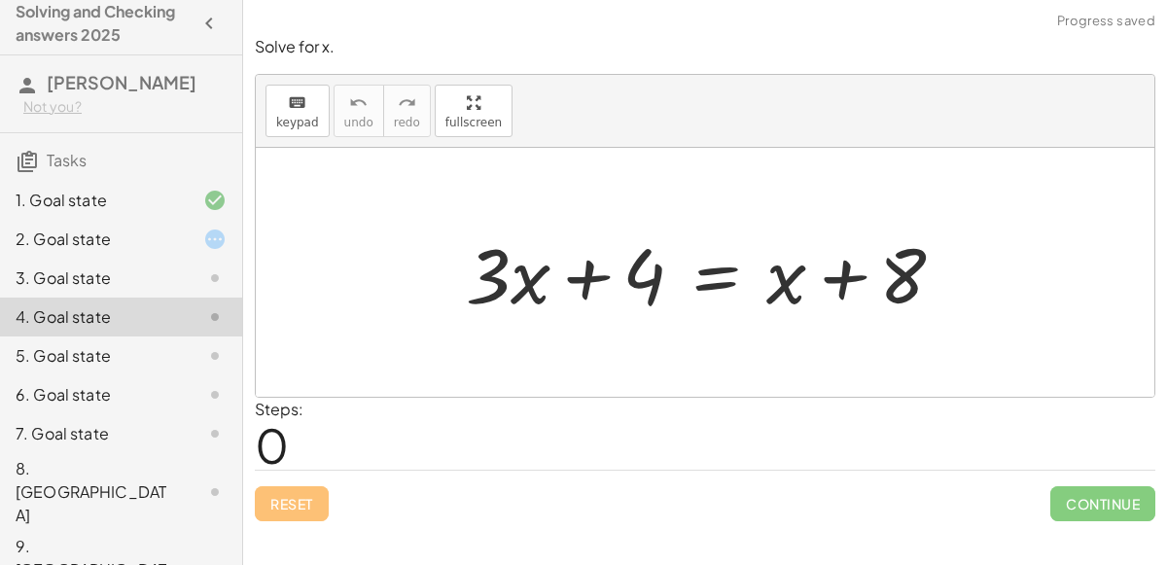
click at [181, 283] on div at bounding box center [199, 277] width 54 height 23
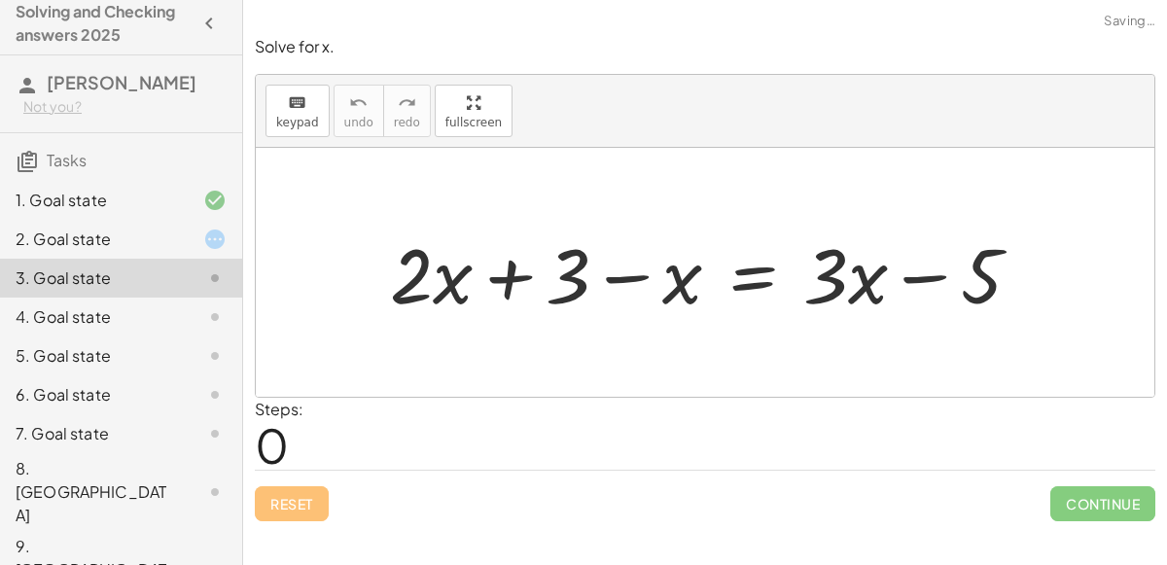
click at [105, 246] on div "2. Goal state" at bounding box center [94, 239] width 157 height 23
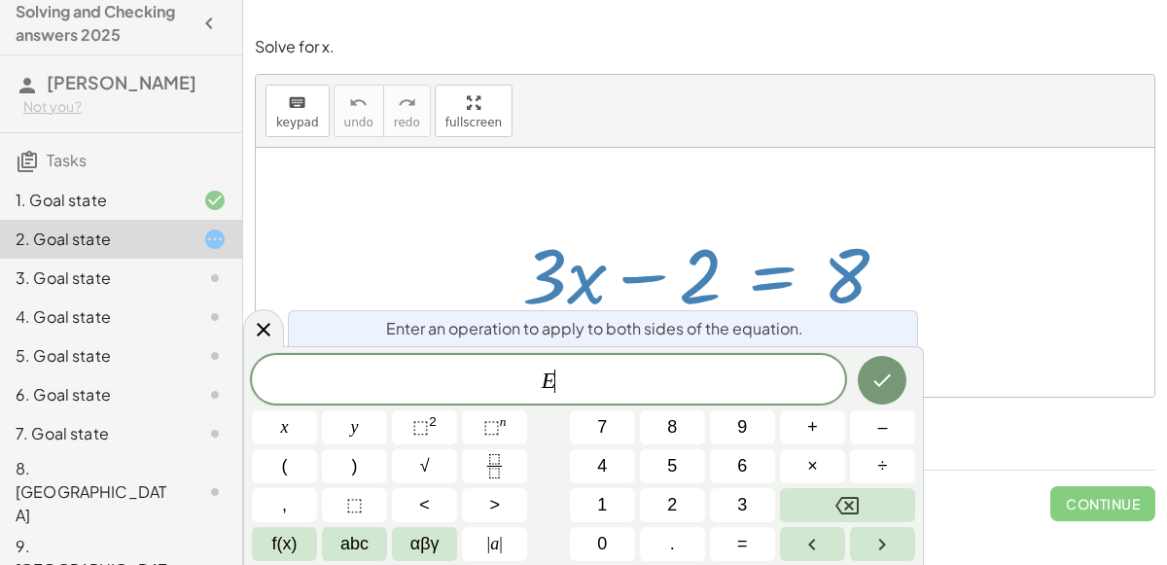
click at [870, 429] on button "–" at bounding box center [882, 427] width 65 height 34
click at [605, 473] on span "4" at bounding box center [602, 466] width 10 height 26
click at [872, 379] on icon "Done" at bounding box center [881, 380] width 23 height 23
